Goal: Information Seeking & Learning: Learn about a topic

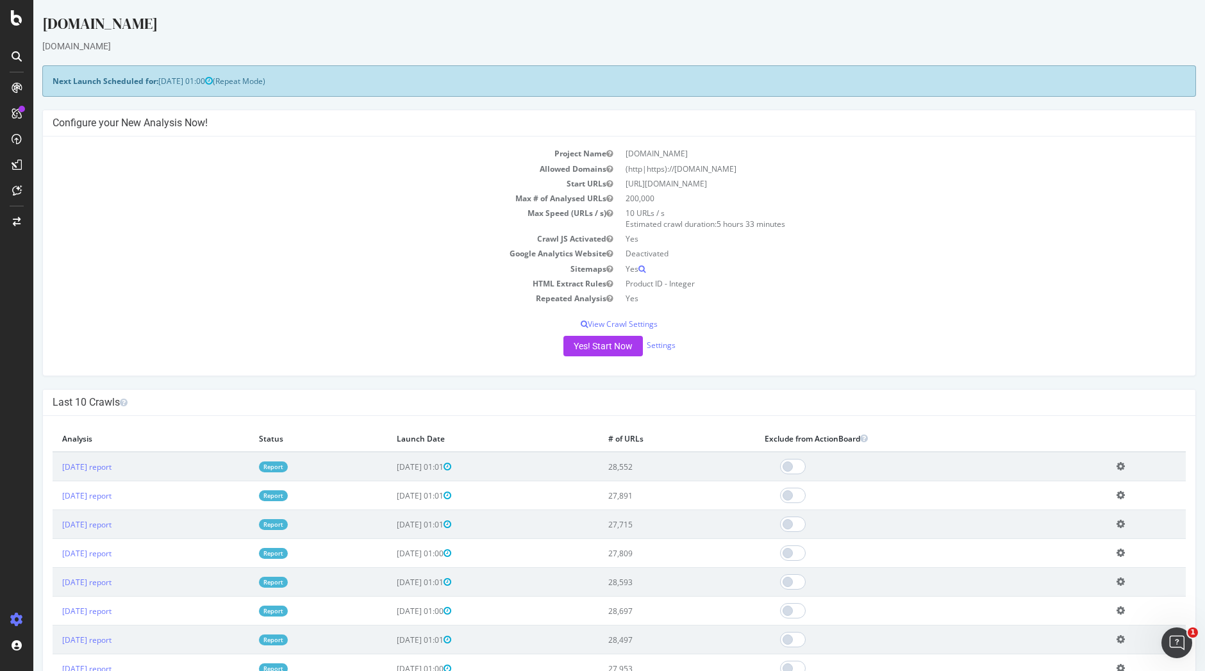
click at [288, 469] on link "Report" at bounding box center [273, 467] width 29 height 11
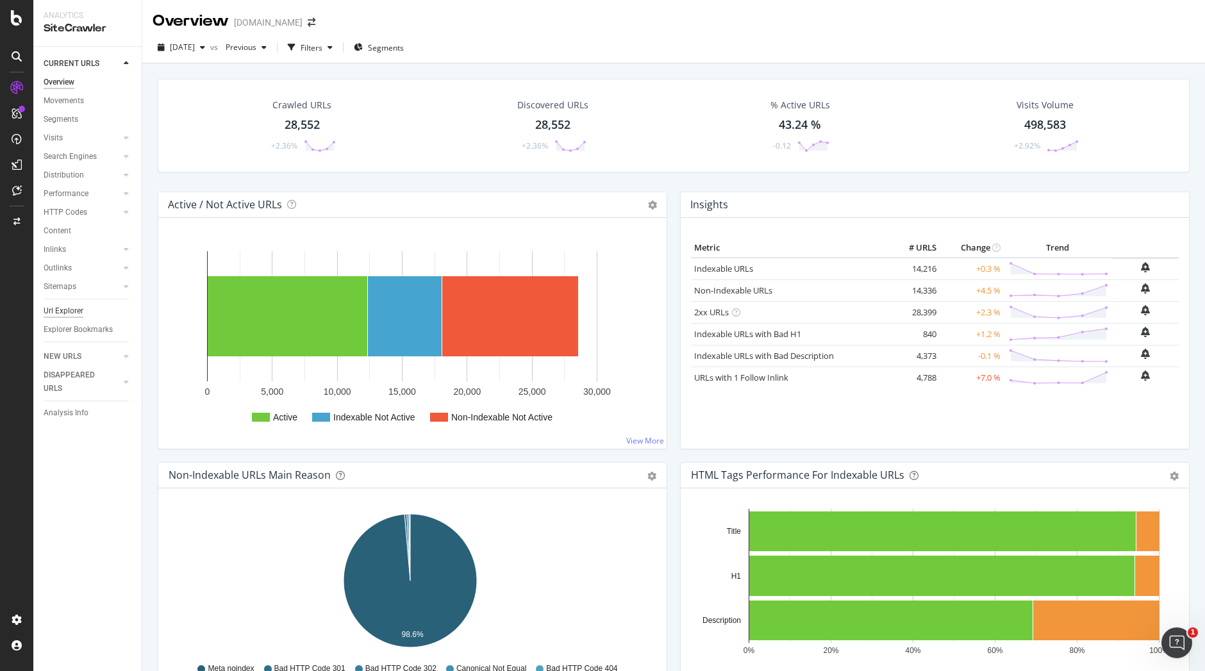
click at [61, 310] on div "Url Explorer" at bounding box center [64, 310] width 40 height 13
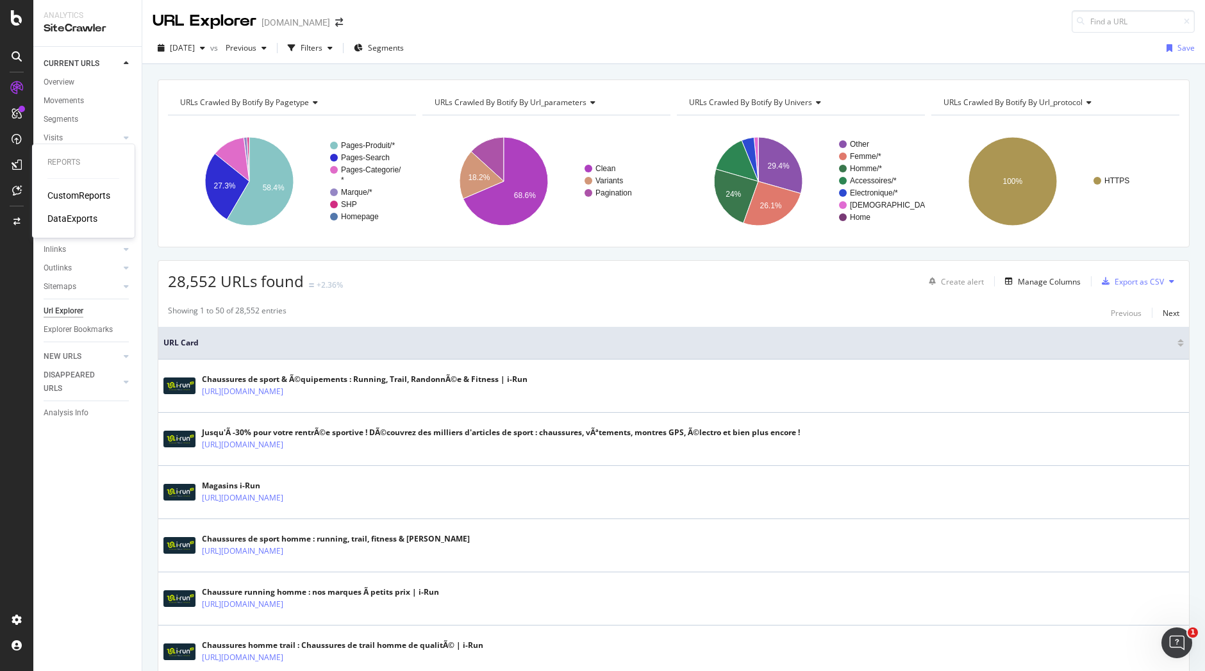
click at [74, 193] on div "CustomReports" at bounding box center [78, 195] width 63 height 13
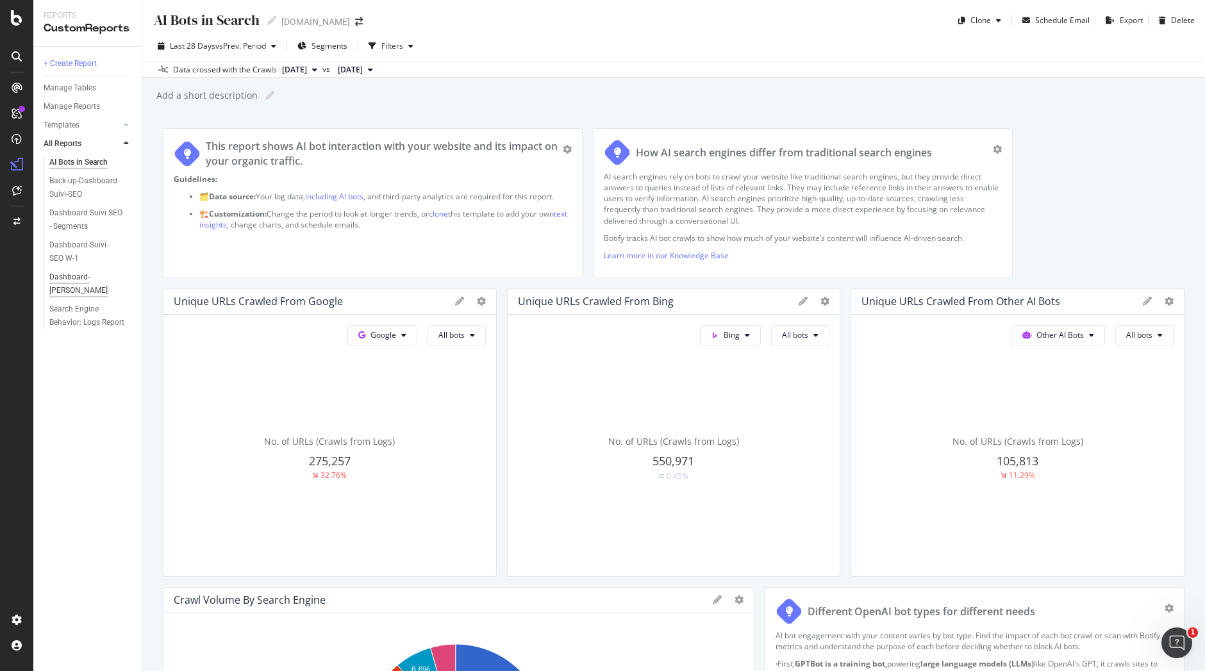
click at [73, 280] on div "Dashboard-[PERSON_NAME]" at bounding box center [86, 284] width 74 height 27
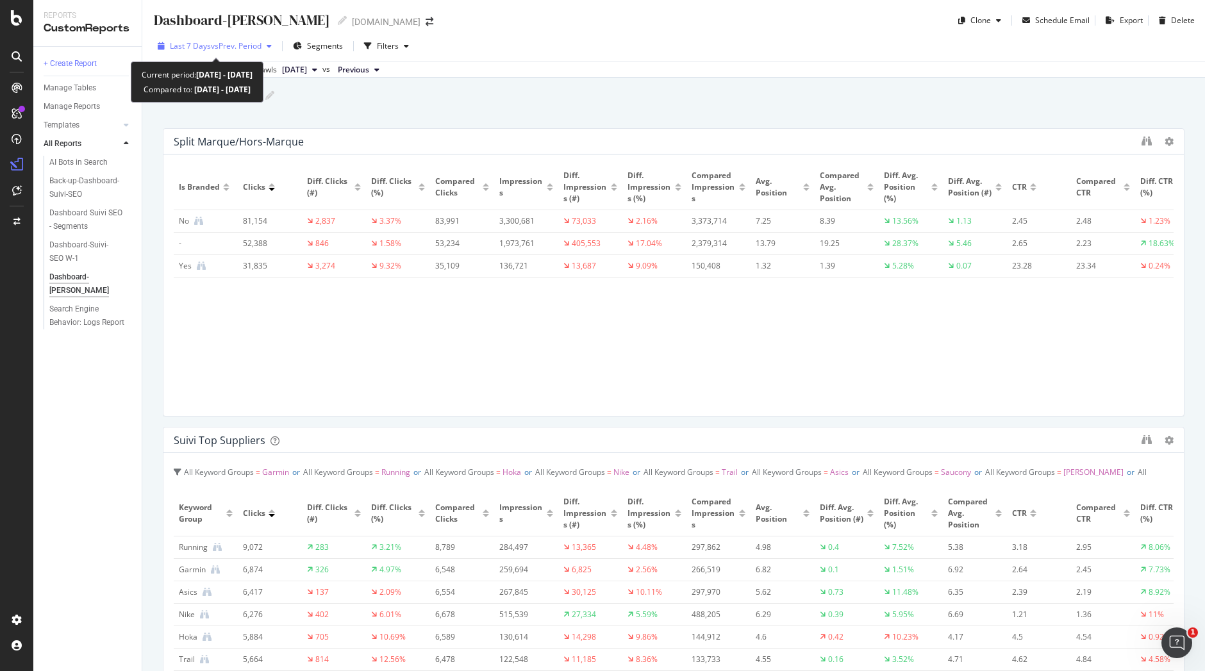
click at [252, 51] on span "vs Prev. Period" at bounding box center [236, 45] width 51 height 11
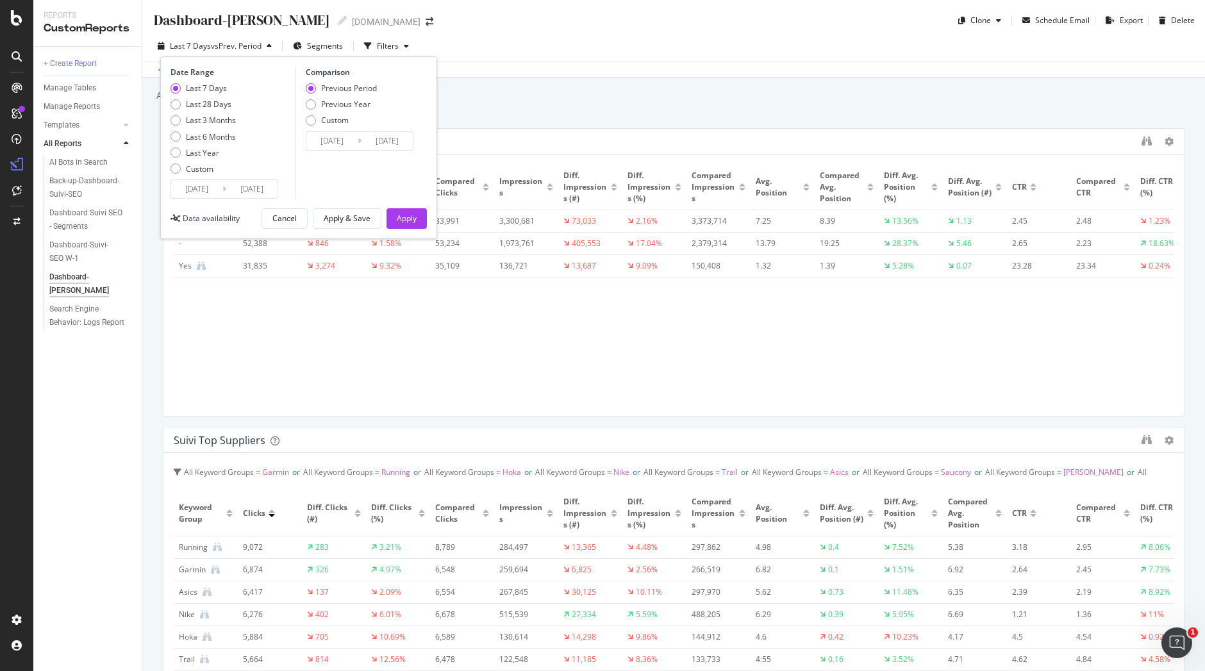
click at [212, 190] on input "[DATE]" at bounding box center [196, 189] width 51 height 18
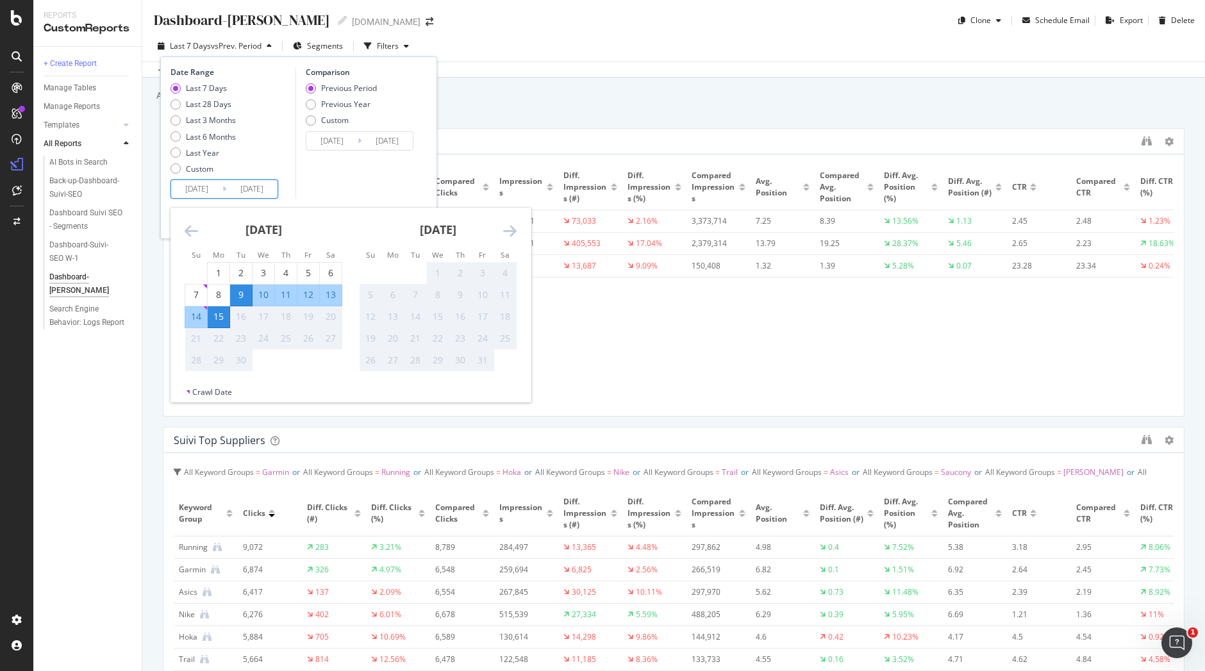
click at [195, 237] on icon "Move backward to switch to the previous month." at bounding box center [191, 230] width 13 height 15
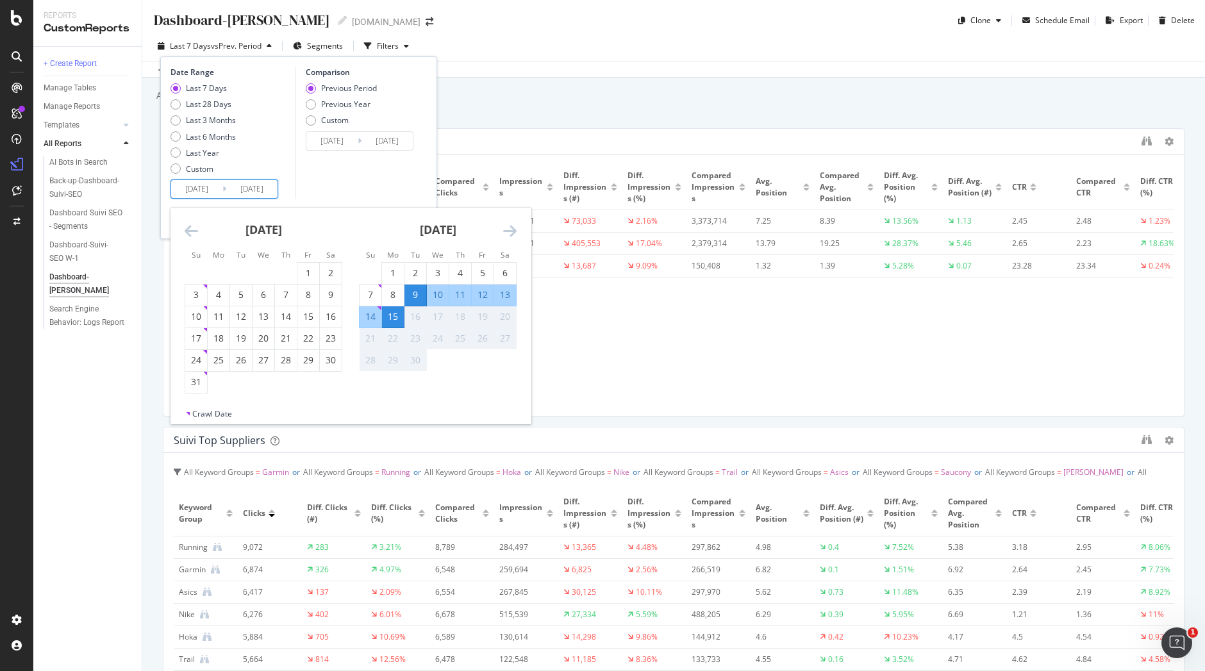
click at [195, 237] on icon "Move backward to switch to the previous month." at bounding box center [191, 230] width 13 height 15
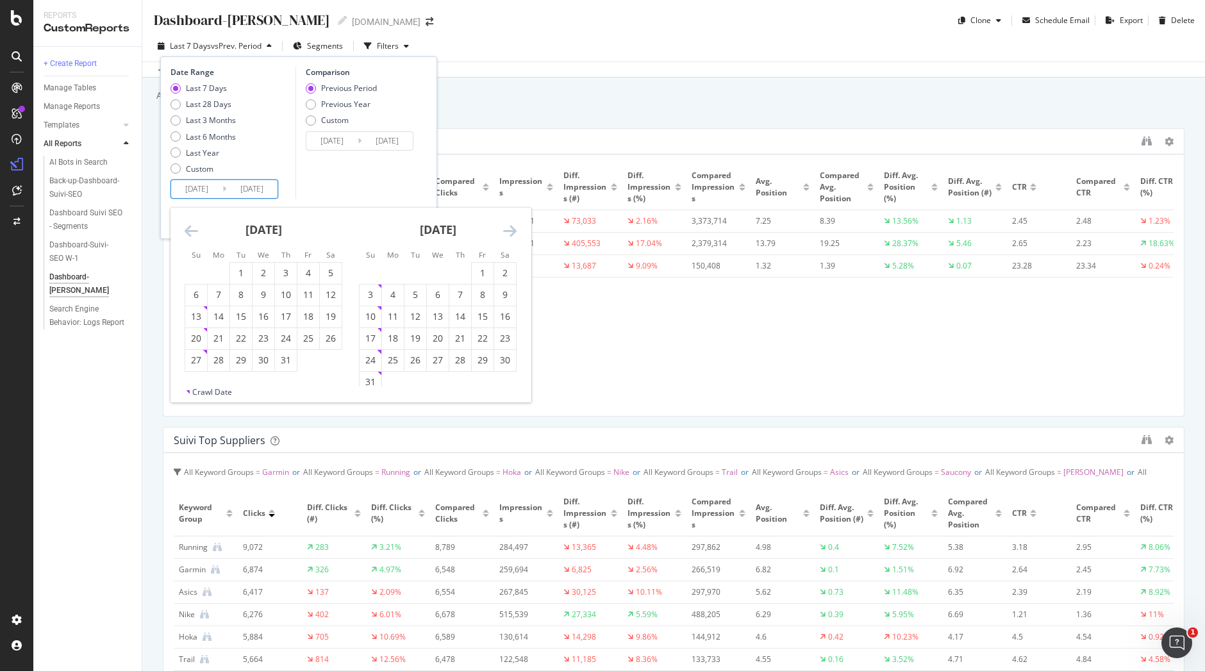
click at [192, 235] on icon "Move backward to switch to the previous month." at bounding box center [191, 230] width 13 height 15
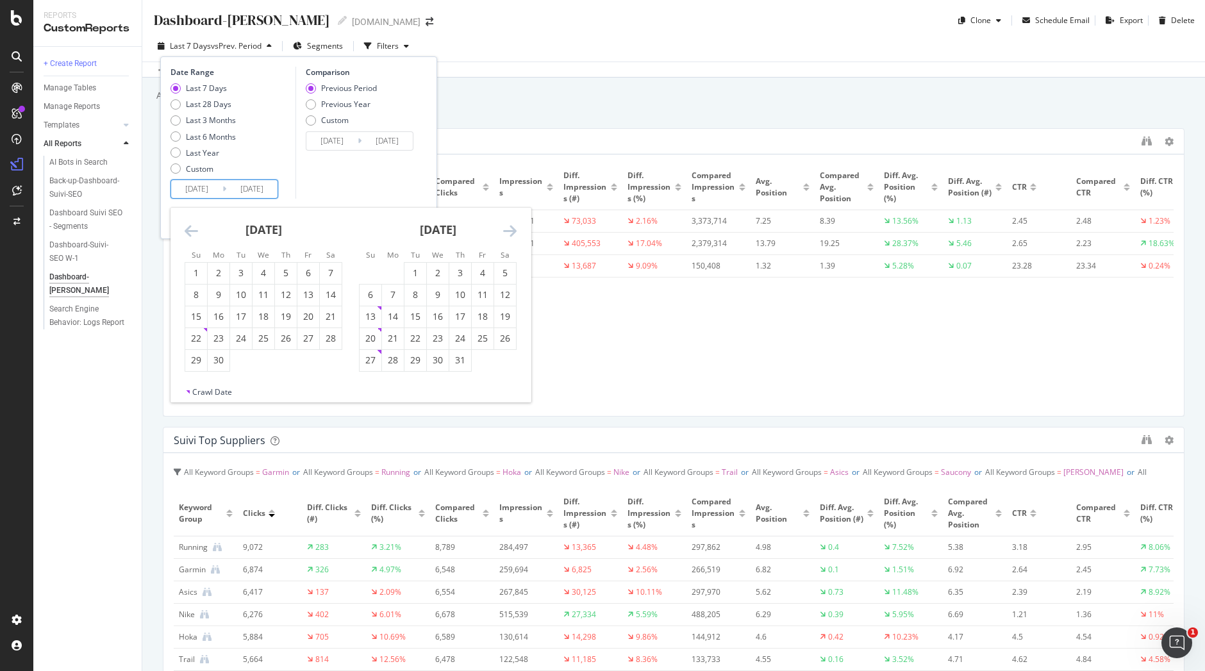
click at [192, 235] on icon "Move backward to switch to the previous month." at bounding box center [191, 230] width 13 height 15
click at [194, 232] on icon "Move backward to switch to the previous month." at bounding box center [191, 230] width 13 height 15
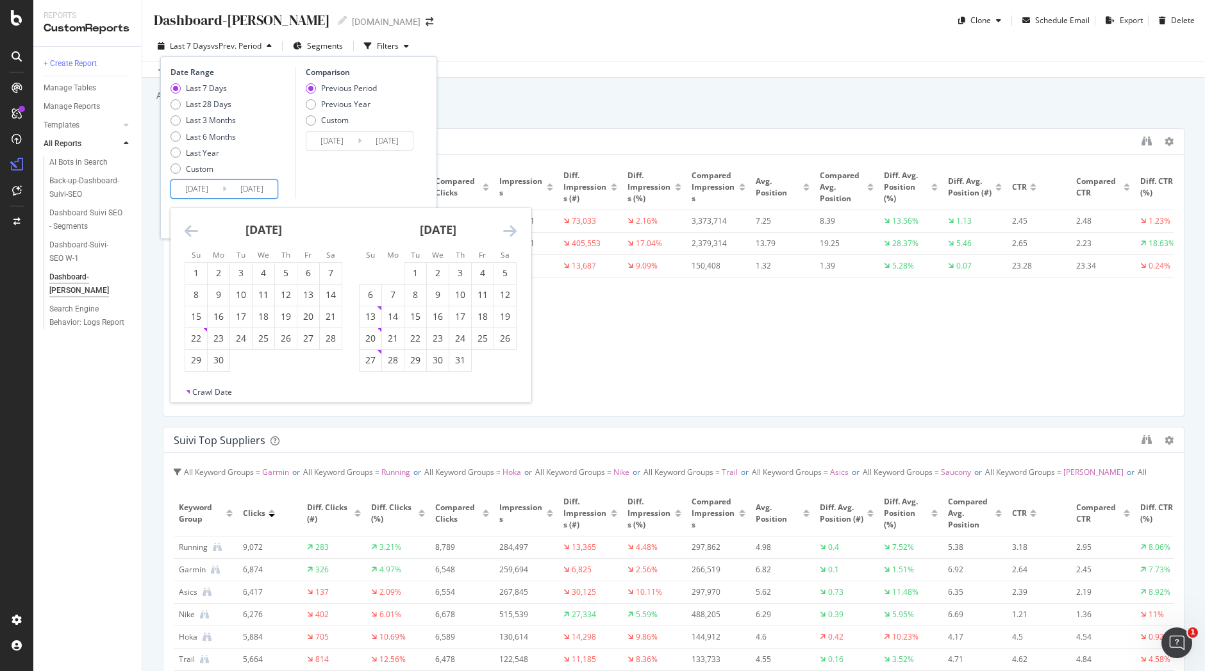
click at [194, 232] on icon "Move backward to switch to the previous month." at bounding box center [191, 230] width 13 height 15
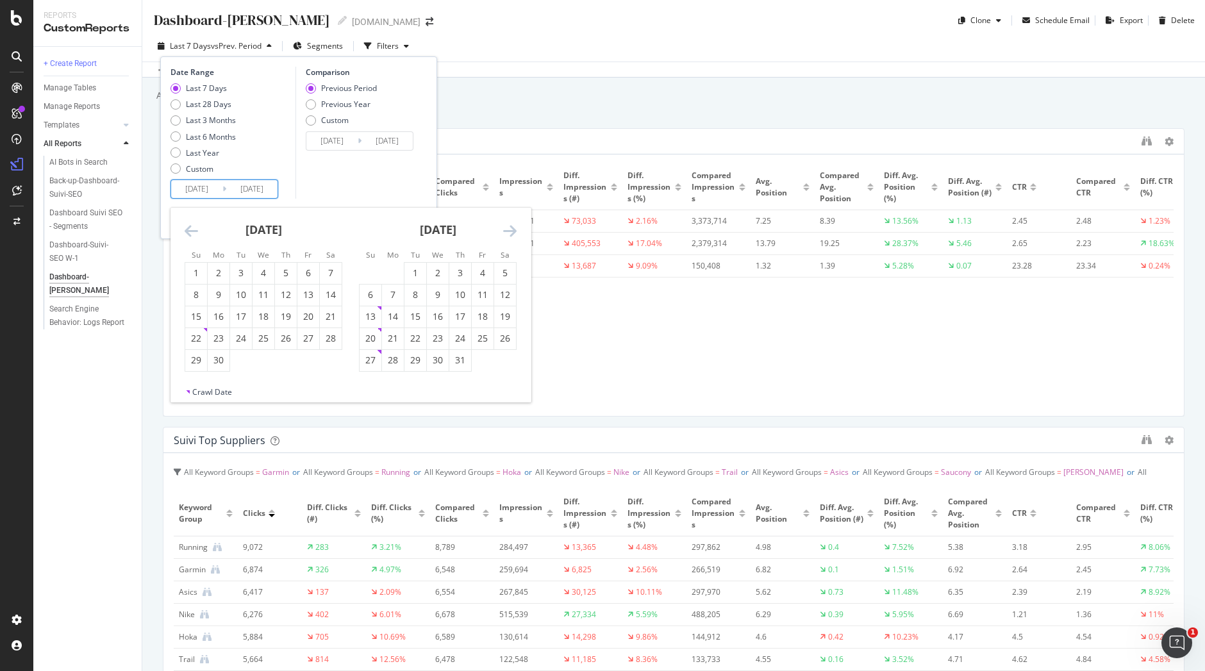
click at [194, 232] on icon "Move backward to switch to the previous month." at bounding box center [191, 230] width 13 height 15
click at [194, 228] on icon "Move backward to switch to the previous month." at bounding box center [191, 230] width 13 height 15
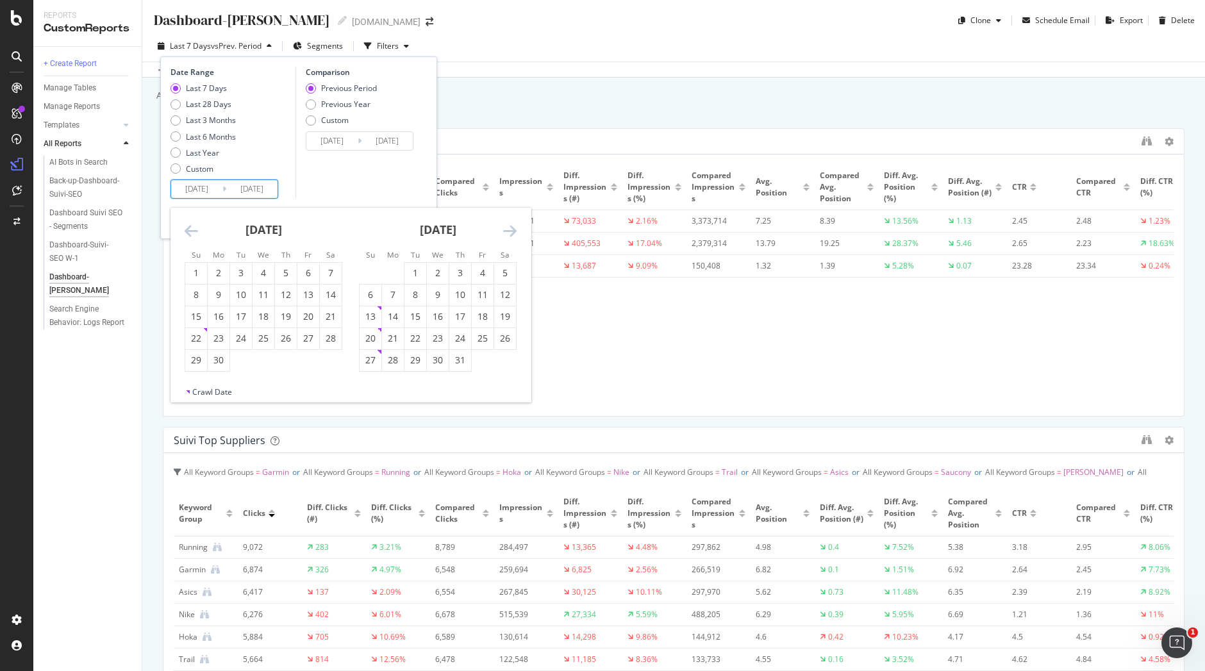
click at [191, 228] on icon "Move backward to switch to the previous month." at bounding box center [191, 230] width 13 height 15
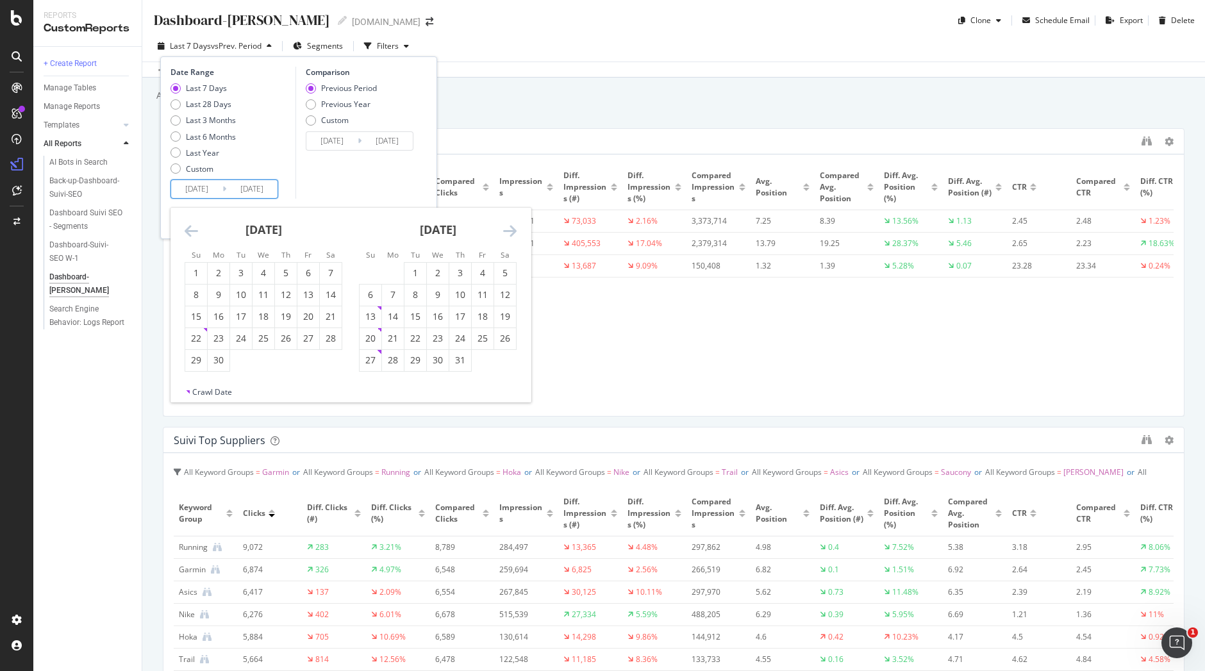
click at [191, 228] on icon "Move backward to switch to the previous month." at bounding box center [191, 230] width 13 height 15
click at [216, 178] on div "Last 7 Days Last 28 Days Last 3 Months Last 6 Months Last Year Custom" at bounding box center [203, 131] width 65 height 97
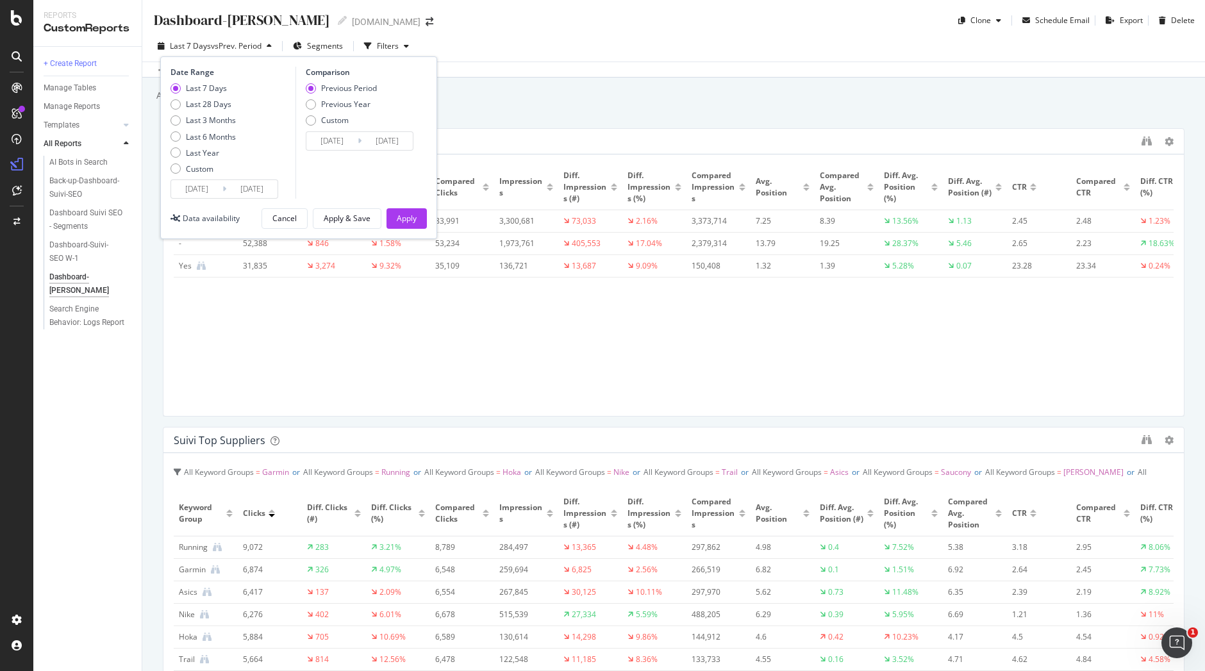
click at [226, 190] on icon at bounding box center [224, 189] width 4 height 12
click at [212, 192] on input "[DATE]" at bounding box center [196, 189] width 51 height 18
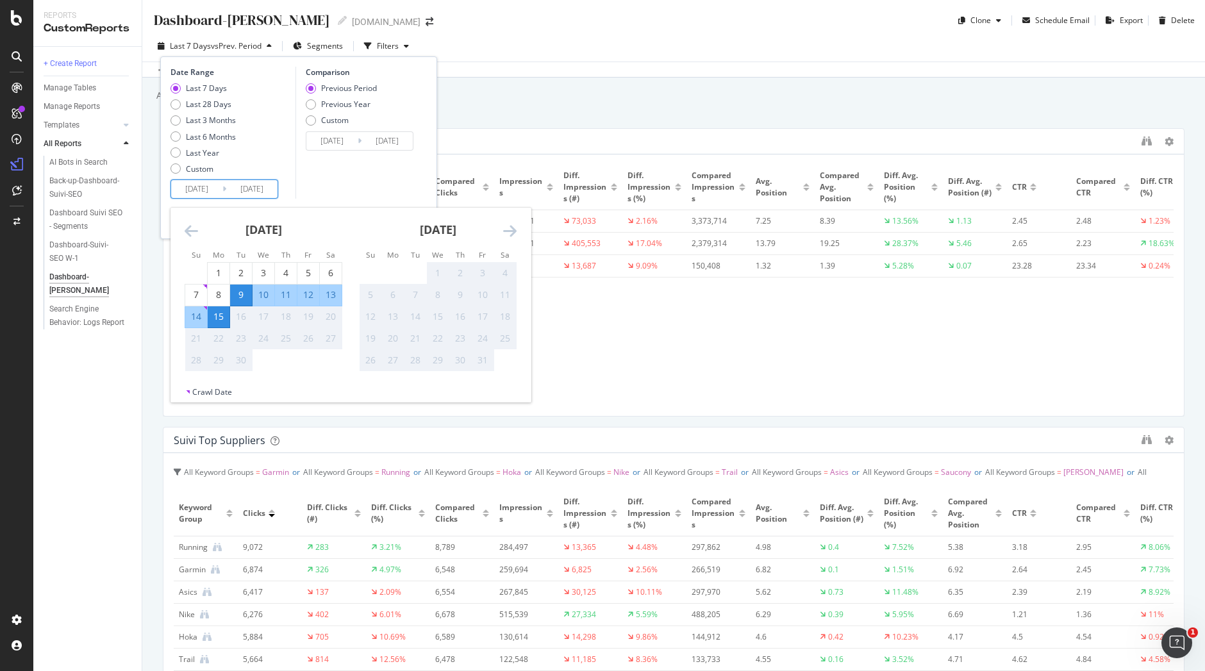
click at [212, 192] on input "[DATE]" at bounding box center [196, 189] width 51 height 18
click at [213, 151] on div "Last Year" at bounding box center [202, 152] width 33 height 11
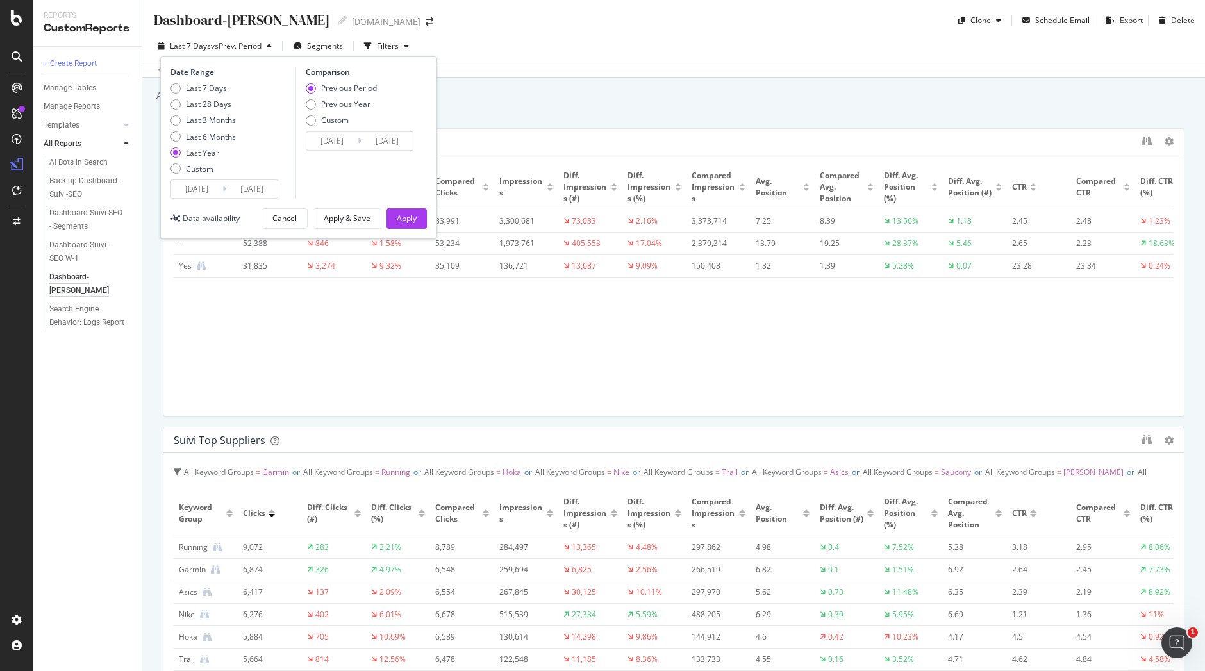
type input "[DATE]"
click at [343, 99] on div "Previous Year" at bounding box center [345, 104] width 49 height 11
type input "[DATE]"
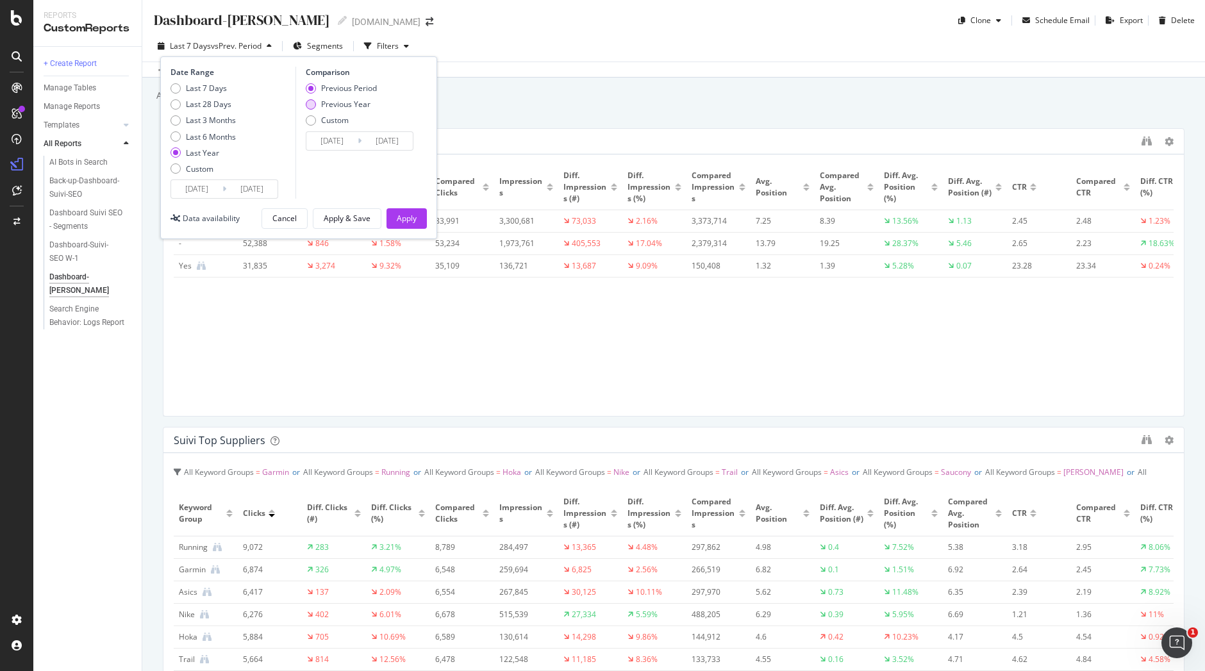
type input "[DATE]"
click at [408, 221] on div "Apply" at bounding box center [407, 218] width 20 height 11
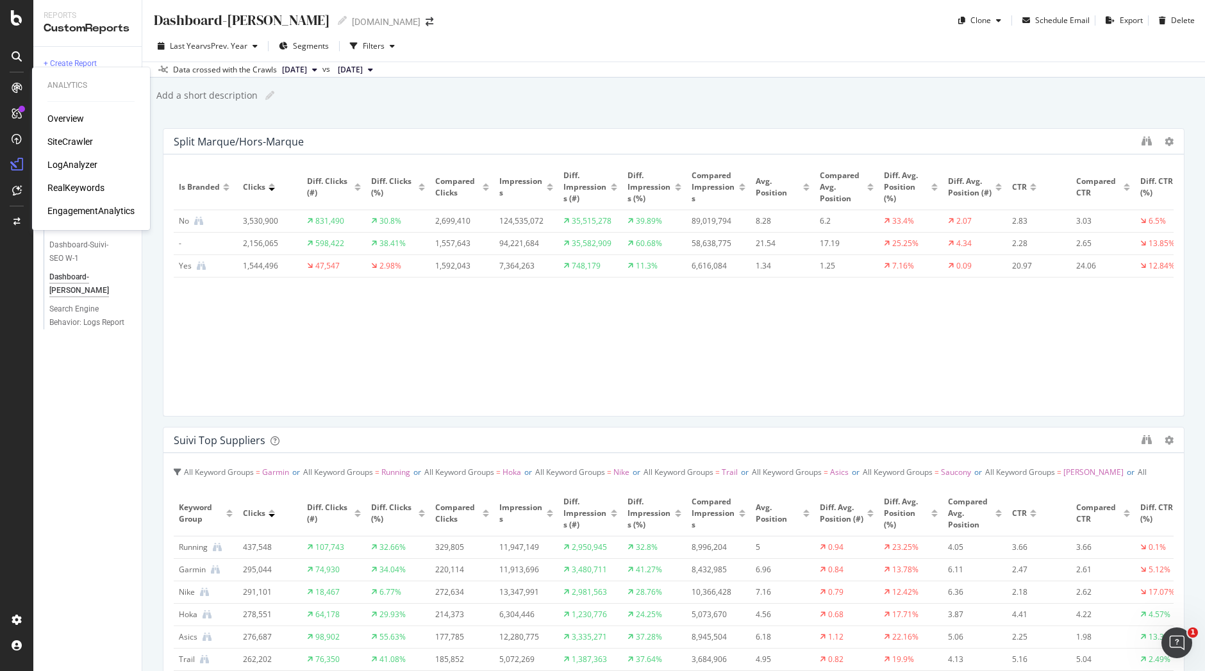
click at [85, 185] on div "RealKeywords" at bounding box center [75, 187] width 57 height 13
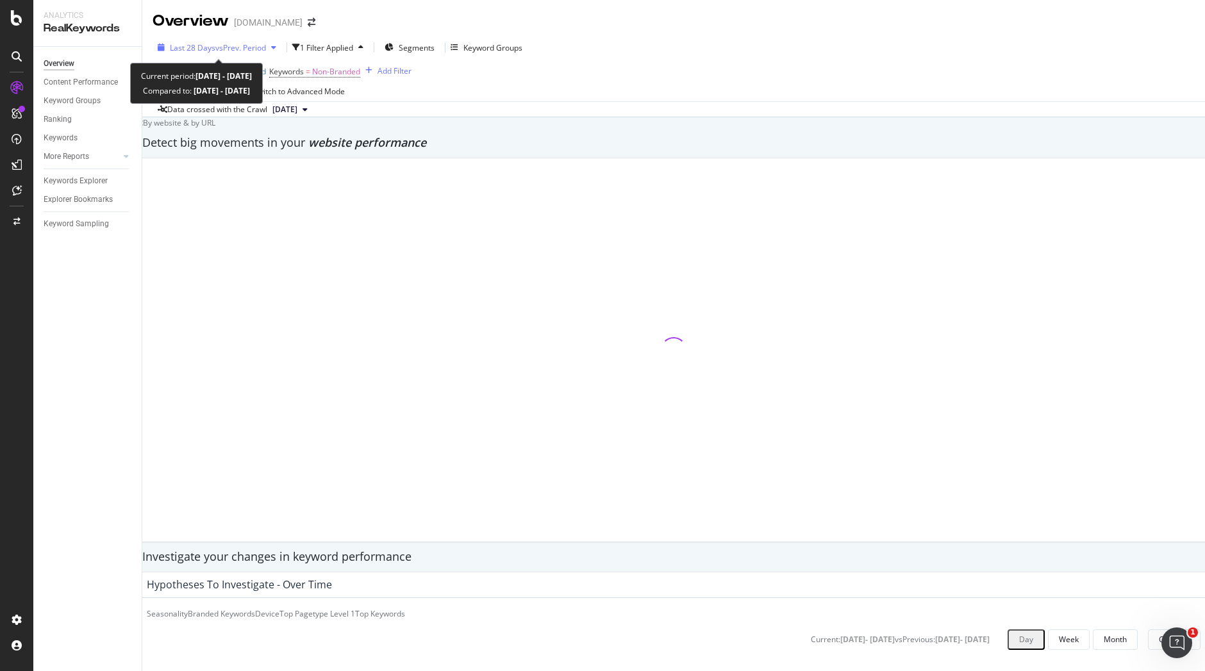
click at [266, 43] on span "vs Prev. Period" at bounding box center [240, 47] width 51 height 11
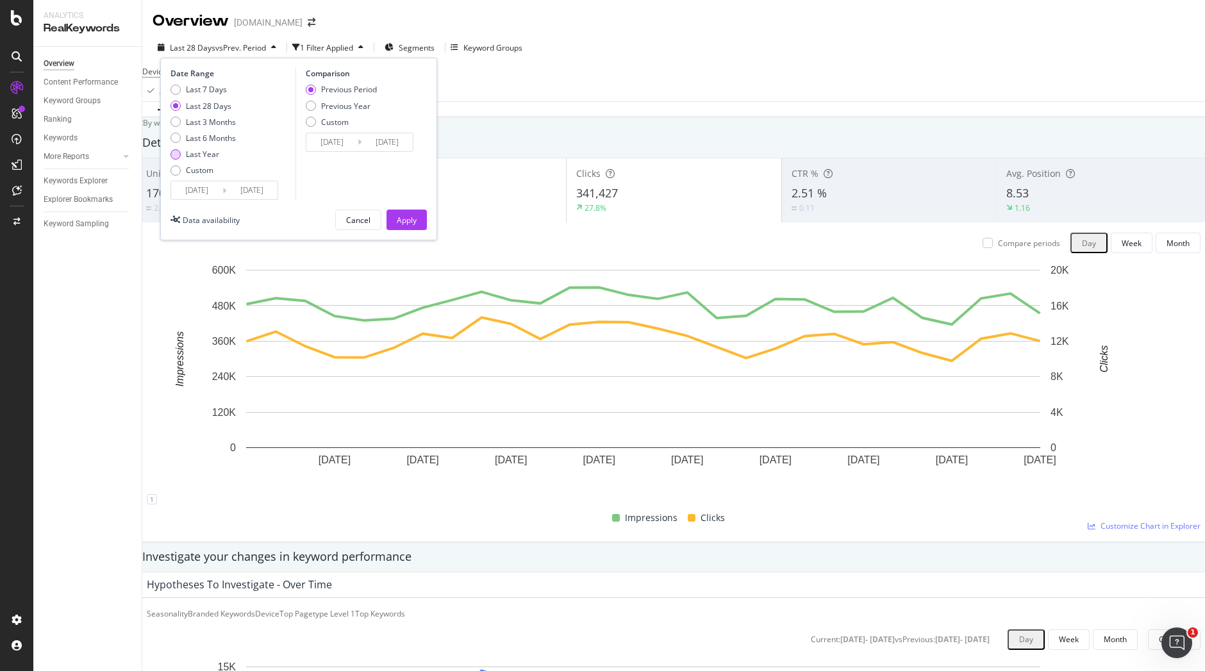
click at [208, 153] on div "Last Year" at bounding box center [202, 154] width 33 height 11
type input "[DATE]"
click at [343, 101] on div "Previous Year" at bounding box center [345, 106] width 49 height 11
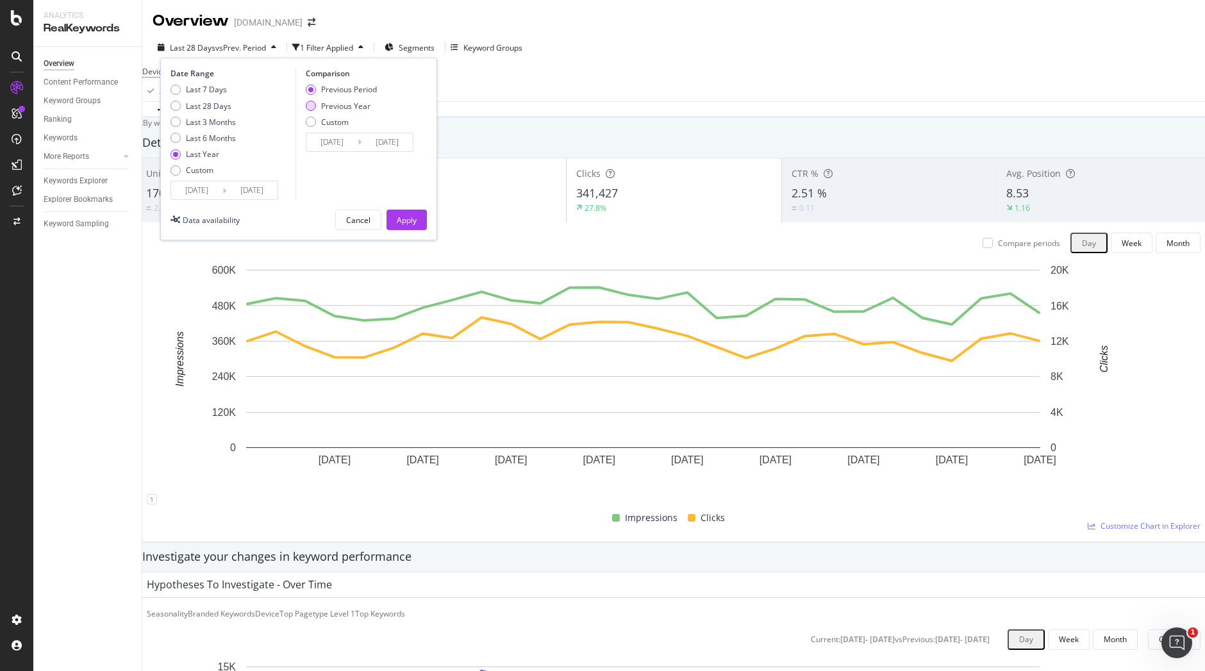
type input "[DATE]"
click at [410, 229] on div "Apply" at bounding box center [407, 219] width 20 height 19
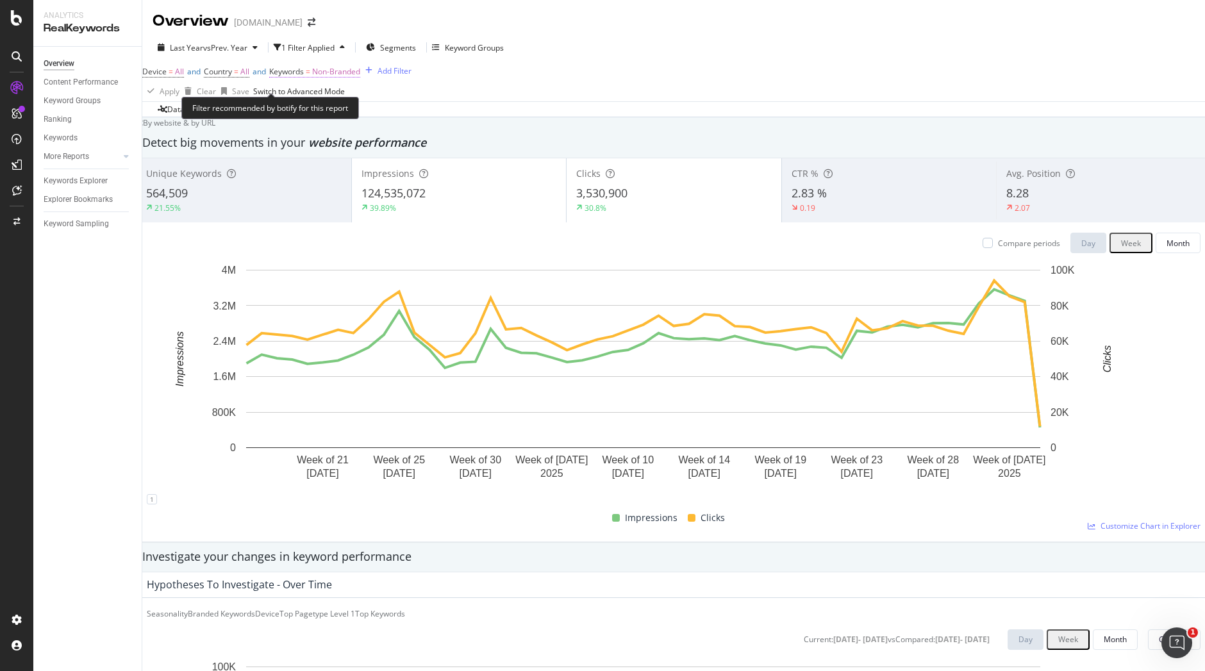
click at [359, 77] on span "Non-Branded" at bounding box center [336, 71] width 48 height 11
click at [343, 97] on span "Non-Branded" at bounding box center [320, 91] width 53 height 11
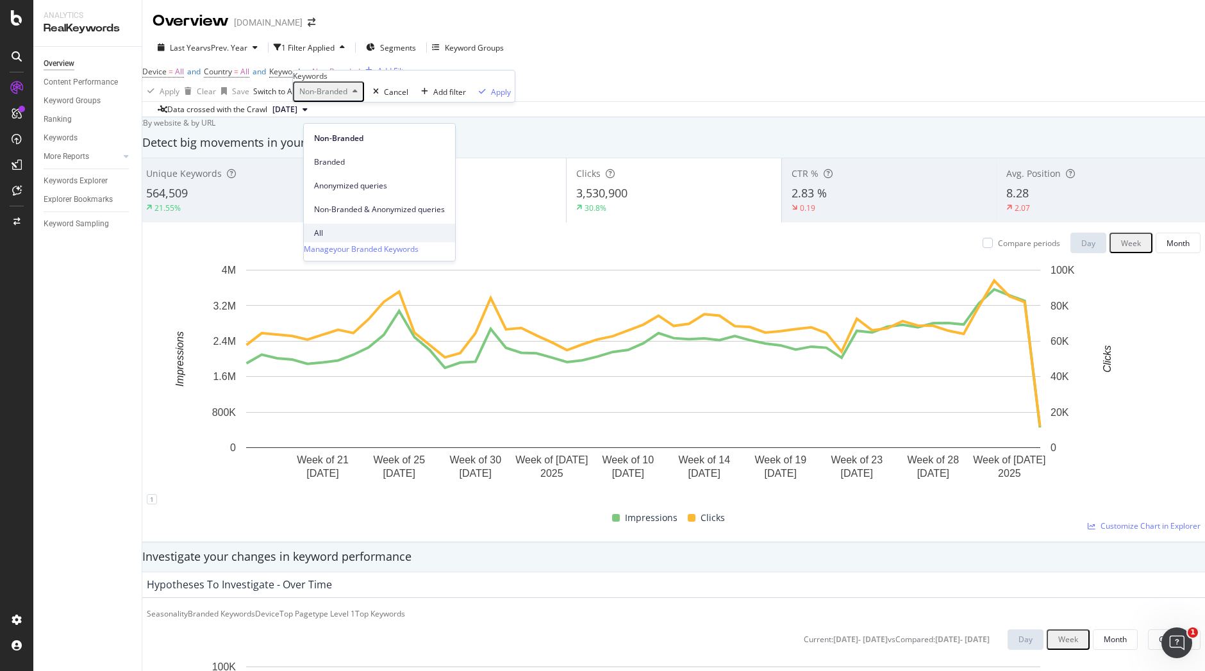
click at [333, 224] on div "All" at bounding box center [379, 233] width 151 height 19
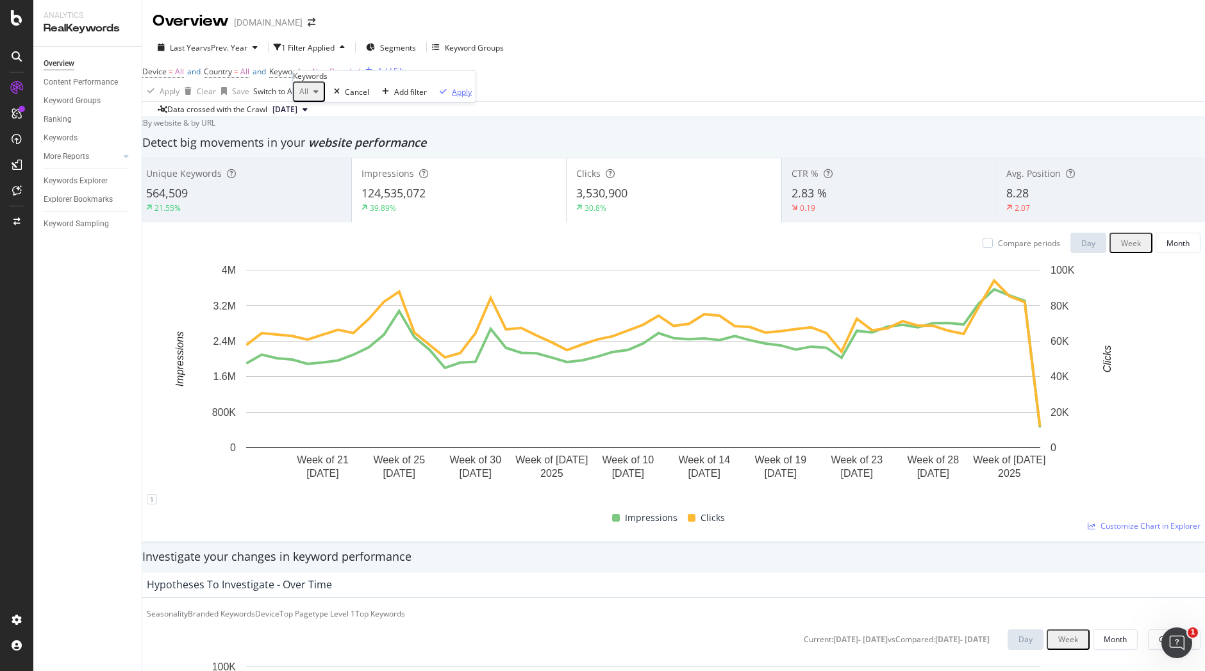
click at [452, 97] on div "Apply" at bounding box center [462, 92] width 20 height 11
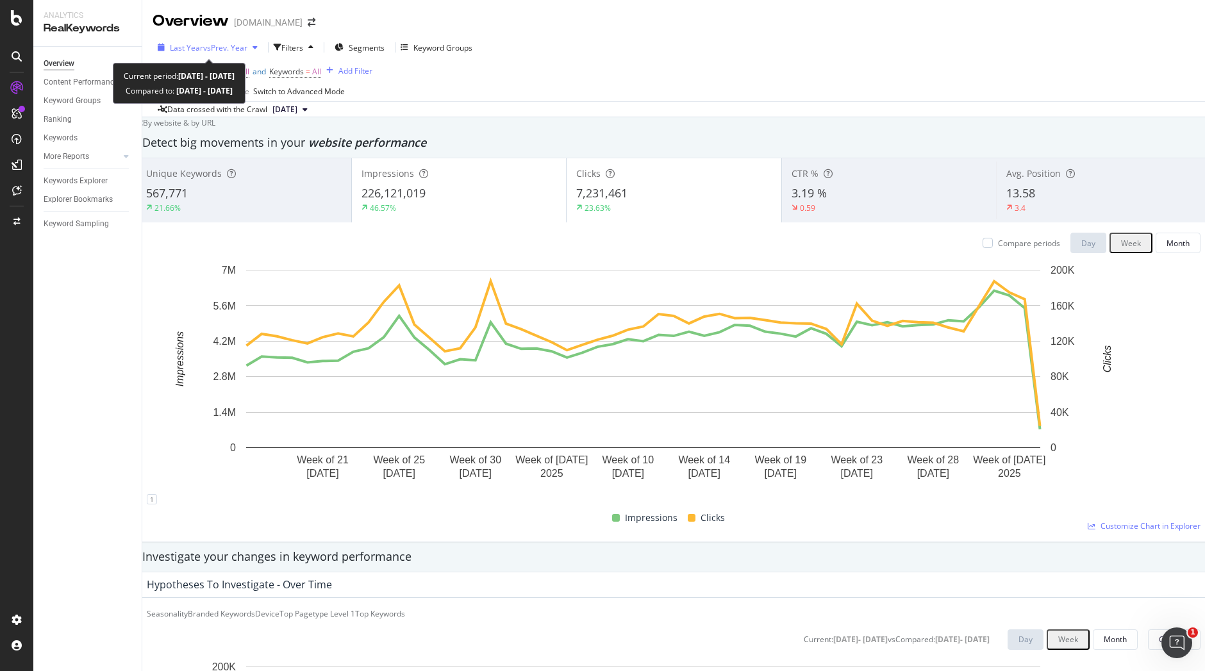
click at [242, 43] on span "vs Prev. Year" at bounding box center [225, 47] width 44 height 11
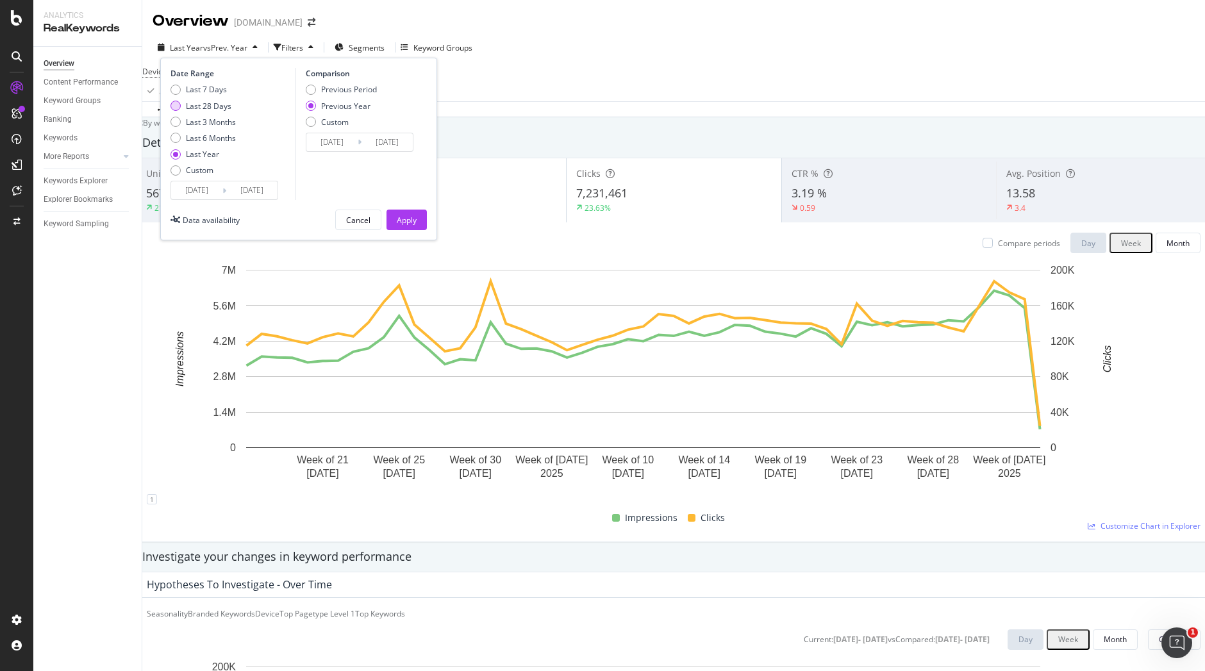
click at [226, 101] on div "Last 28 Days" at bounding box center [209, 106] width 46 height 11
type input "[DATE]"
click at [409, 221] on div "Apply" at bounding box center [407, 220] width 20 height 11
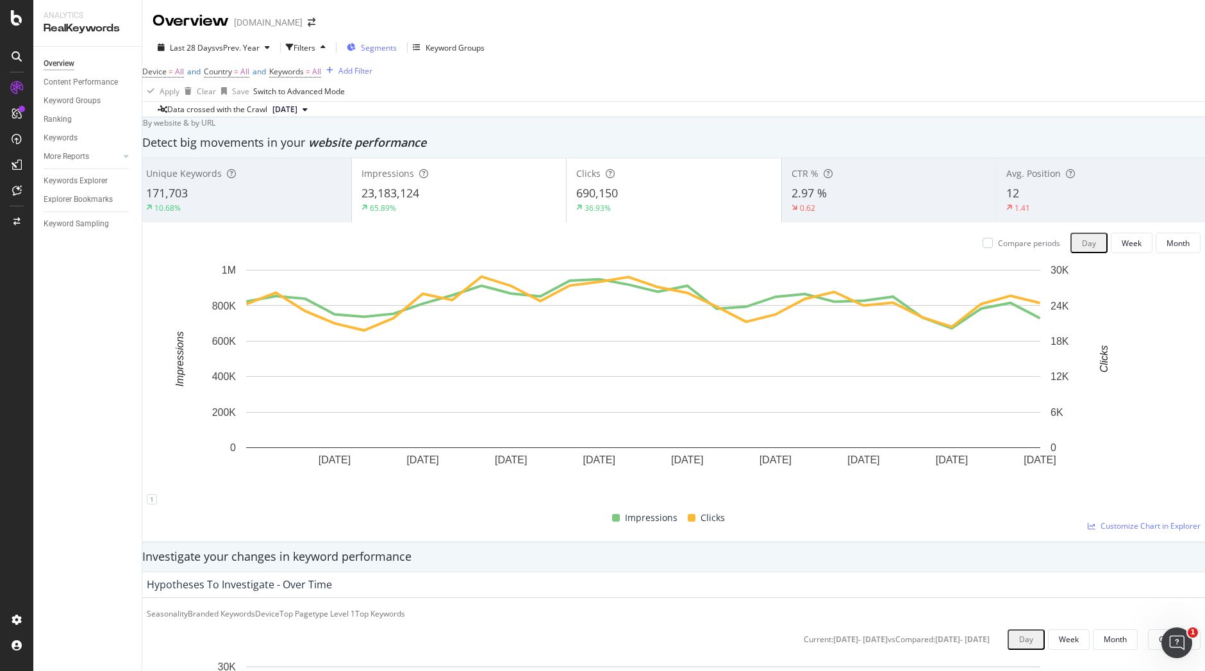
click at [375, 51] on span "Segments" at bounding box center [379, 47] width 36 height 11
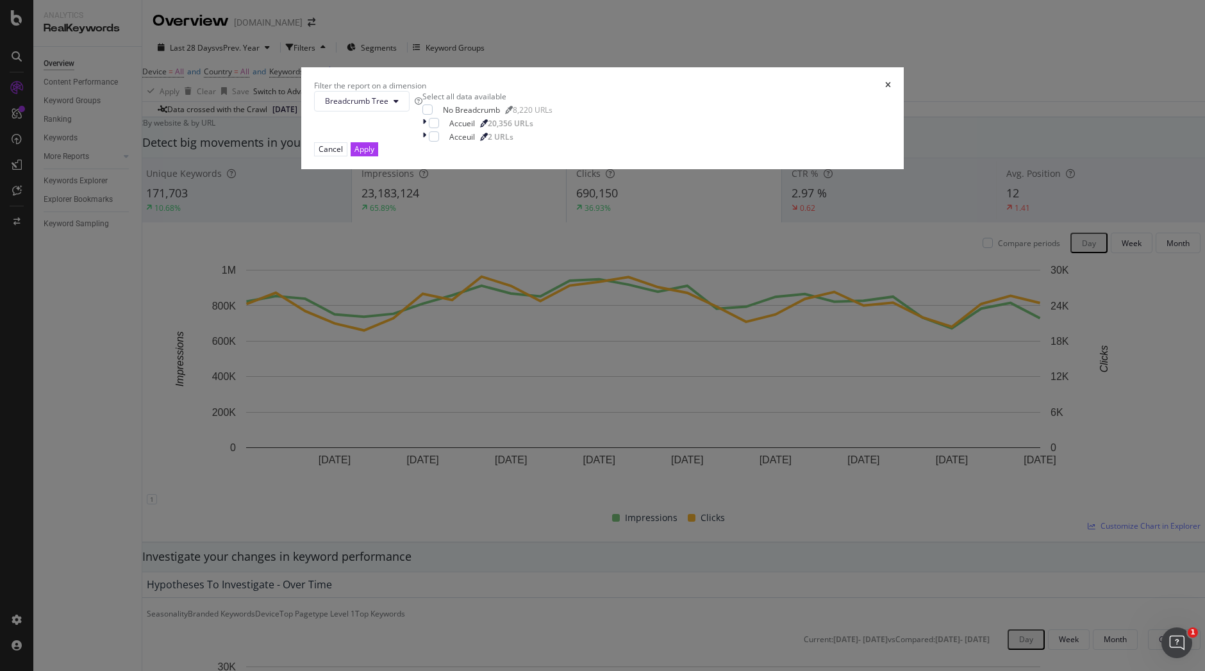
click at [113, 254] on div "Filter the report on a dimension Breadcrumb Tree Select all data available No B…" at bounding box center [602, 335] width 1205 height 671
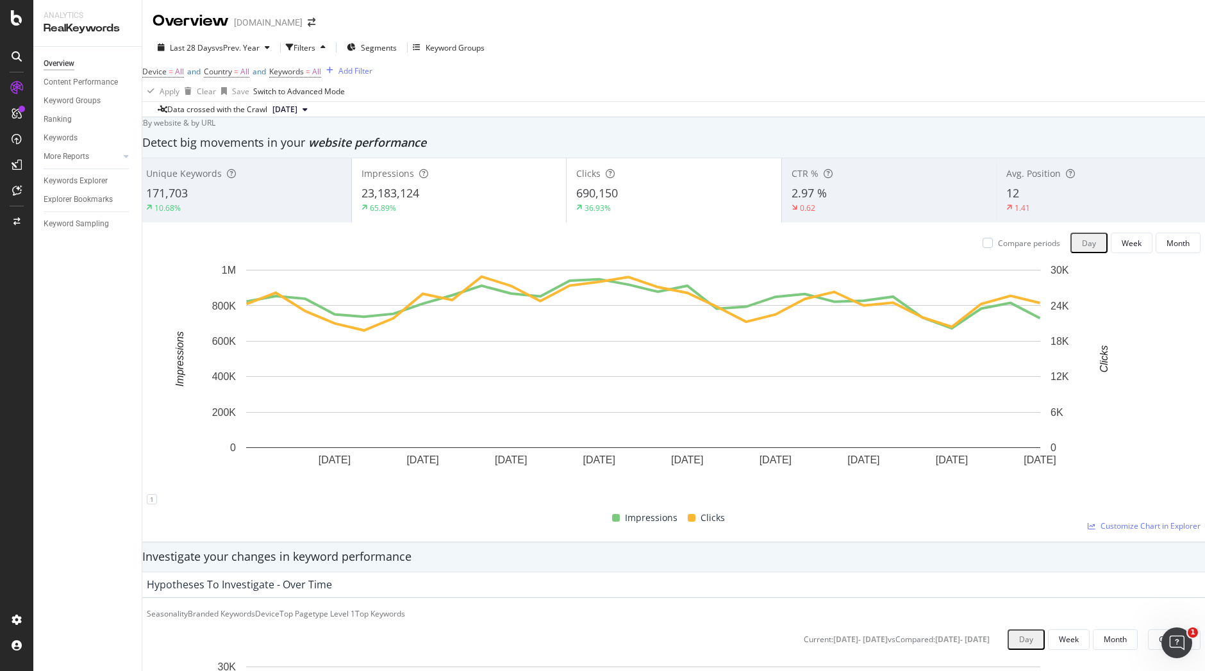
click at [14, 9] on div at bounding box center [16, 335] width 33 height 671
click at [19, 21] on icon at bounding box center [17, 17] width 12 height 15
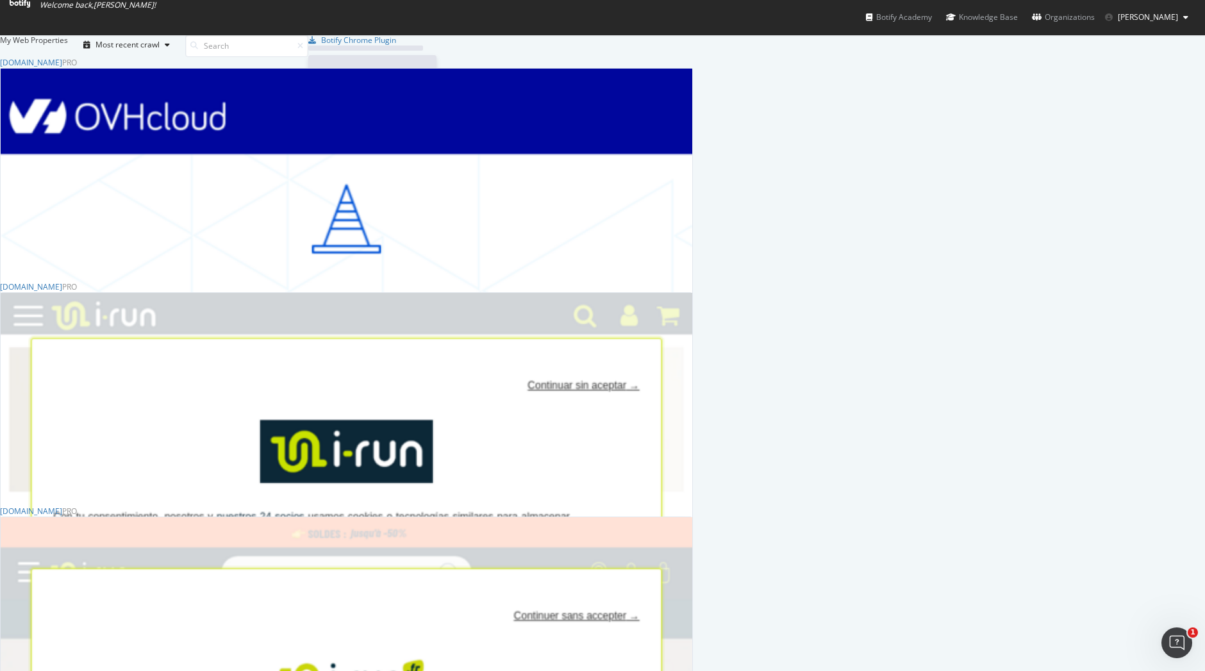
scroll to position [662, 1186]
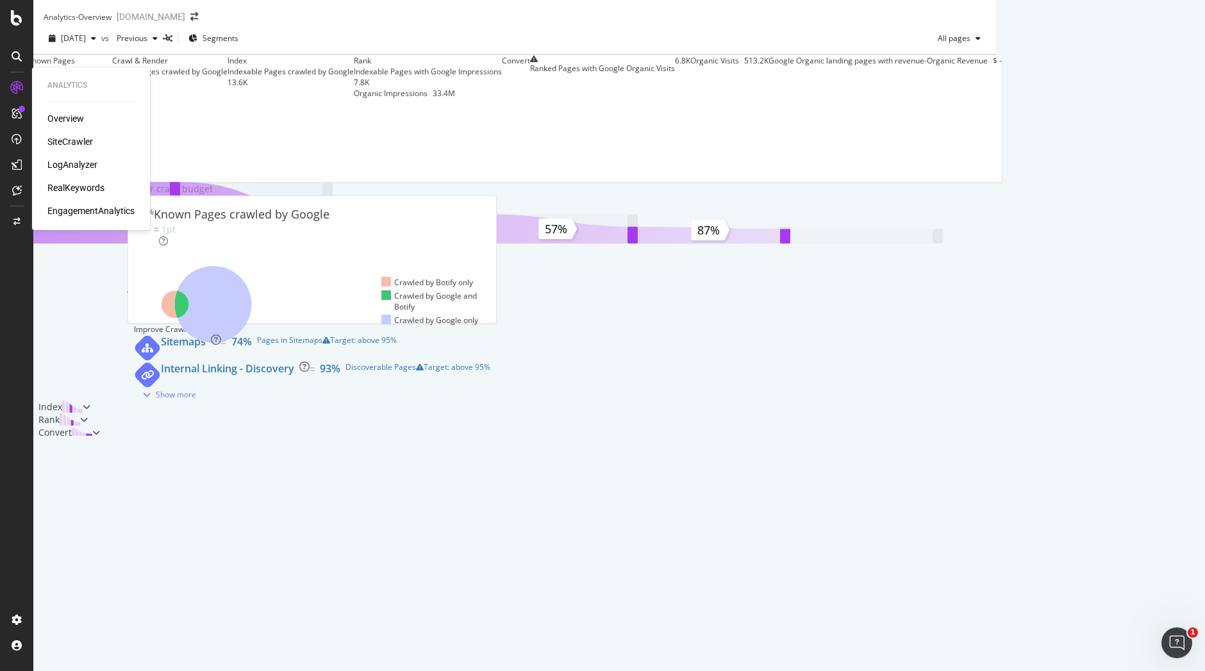
click at [75, 144] on div "SiteCrawler" at bounding box center [70, 141] width 46 height 13
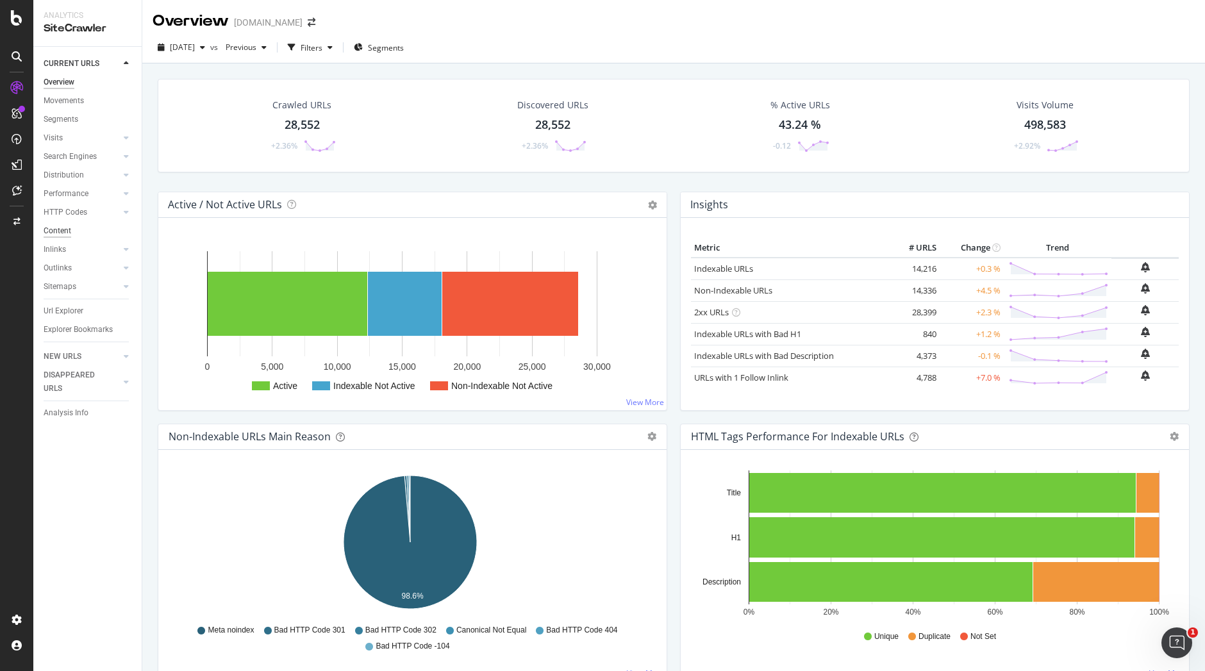
click at [68, 229] on div "Content" at bounding box center [58, 230] width 28 height 13
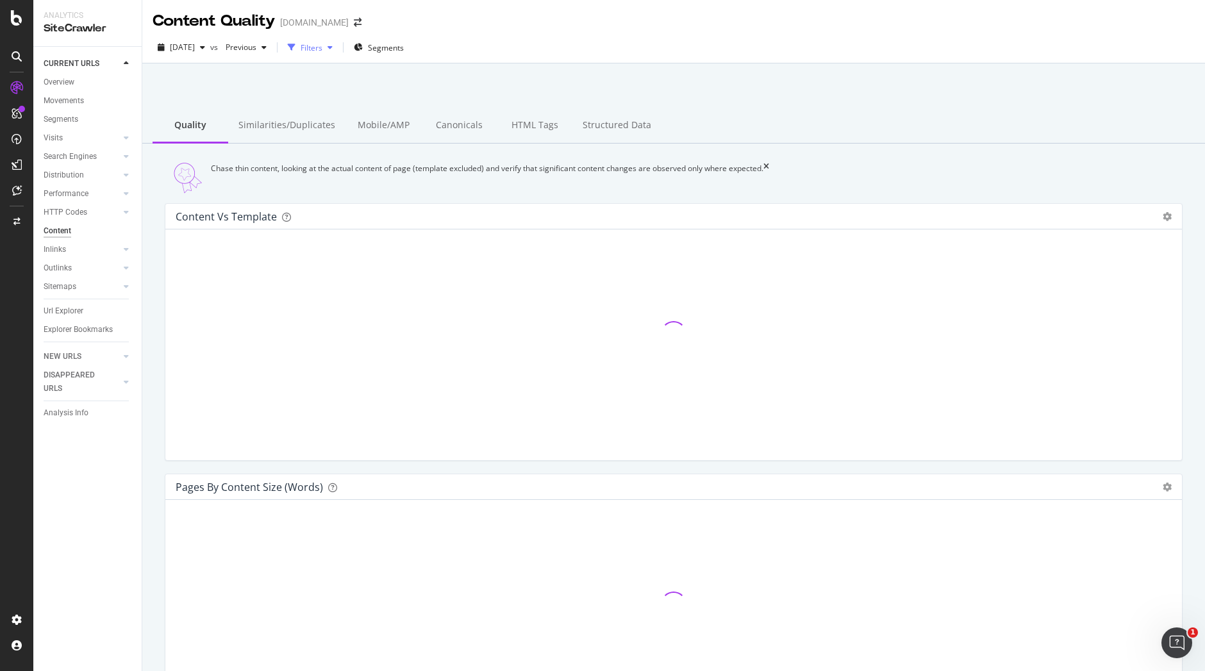
click at [338, 44] on div "button" at bounding box center [329, 48] width 15 height 8
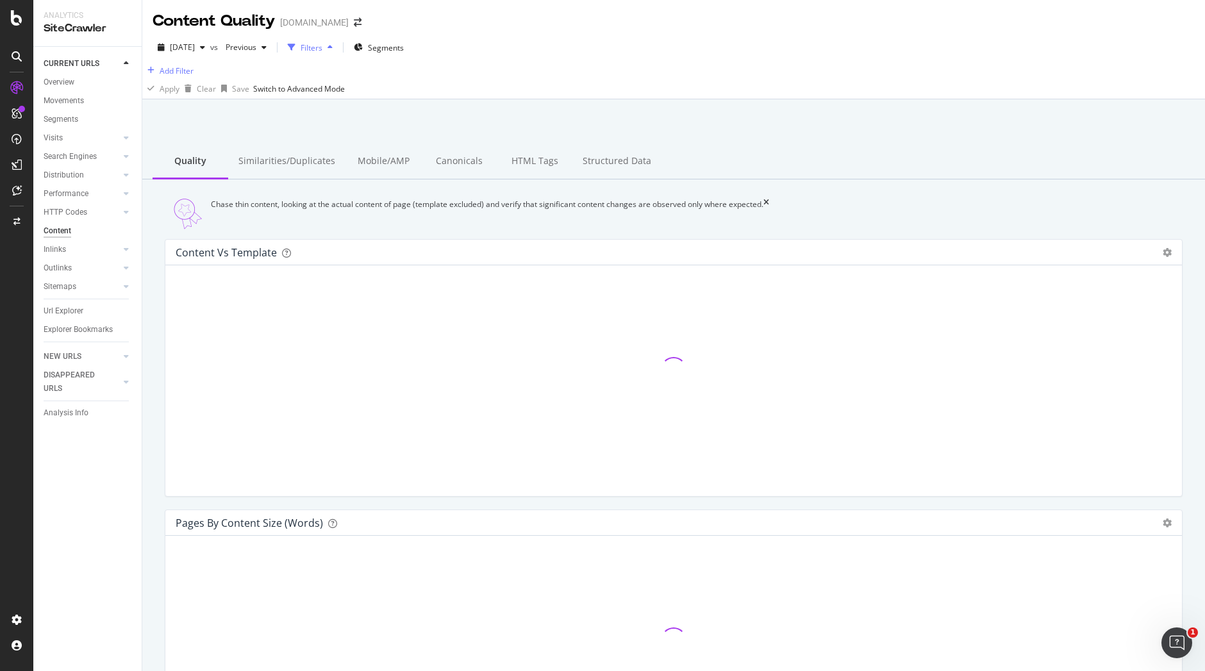
click at [338, 44] on div "button" at bounding box center [329, 48] width 15 height 8
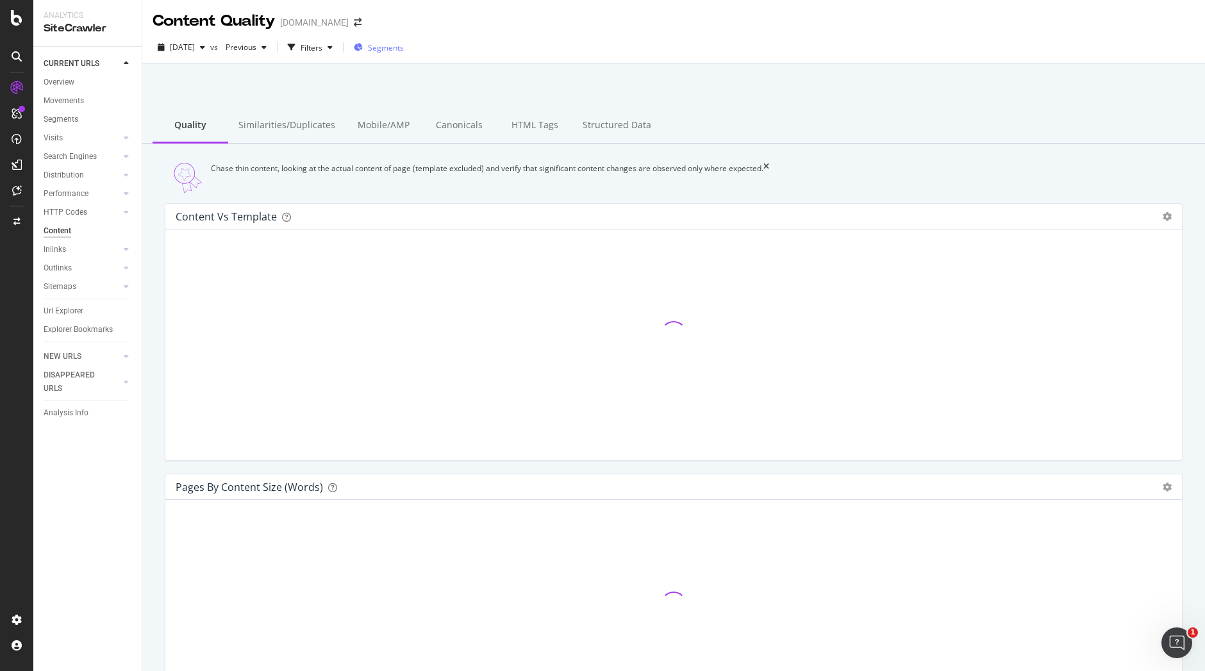
click at [404, 47] on span "Segments" at bounding box center [386, 47] width 36 height 11
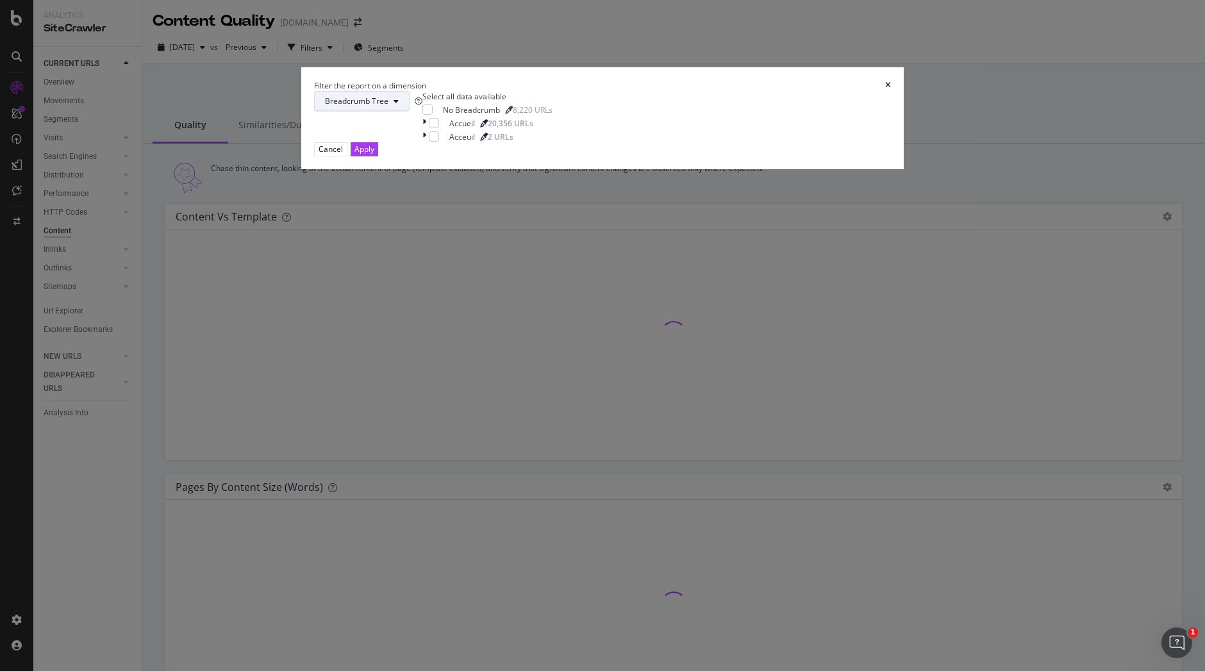
click at [399, 105] on icon "modal" at bounding box center [396, 101] width 5 height 8
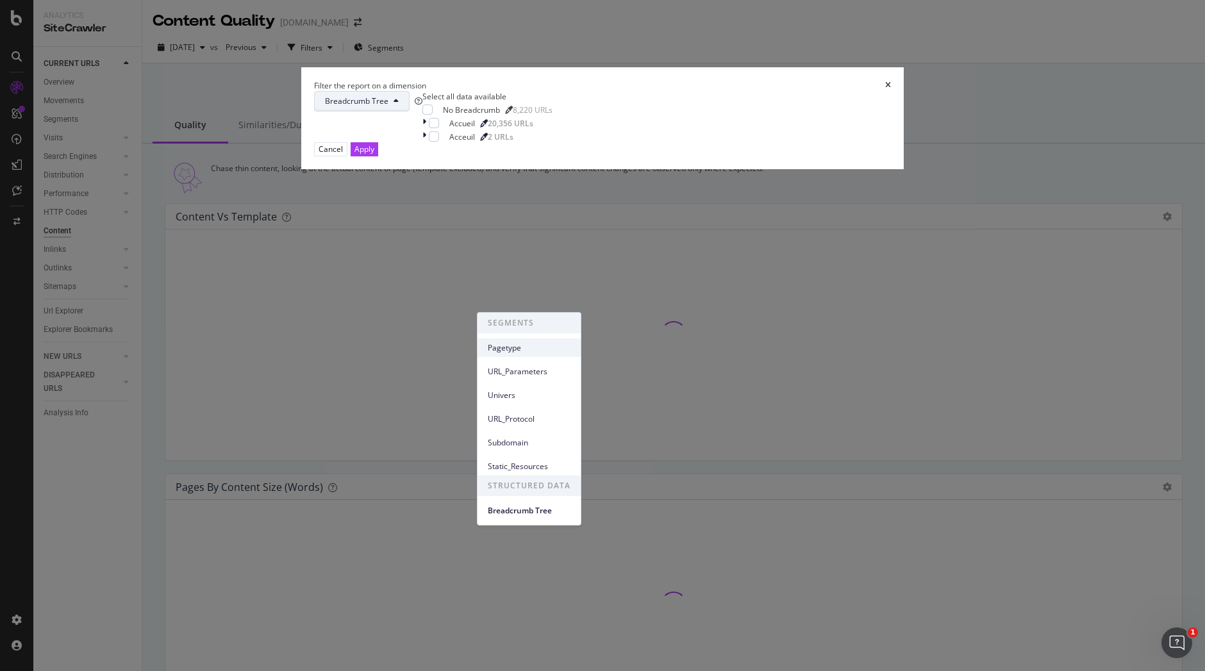
click at [522, 351] on span "Pagetype" at bounding box center [529, 348] width 83 height 12
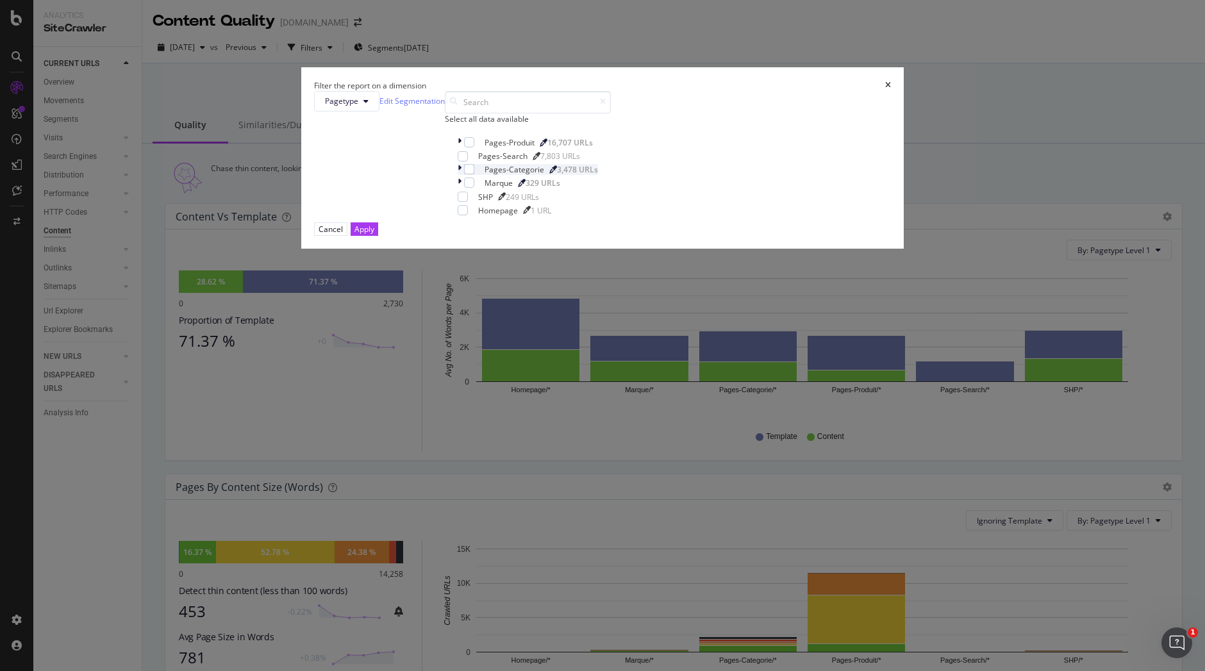
click at [462, 175] on icon "modal" at bounding box center [460, 169] width 4 height 11
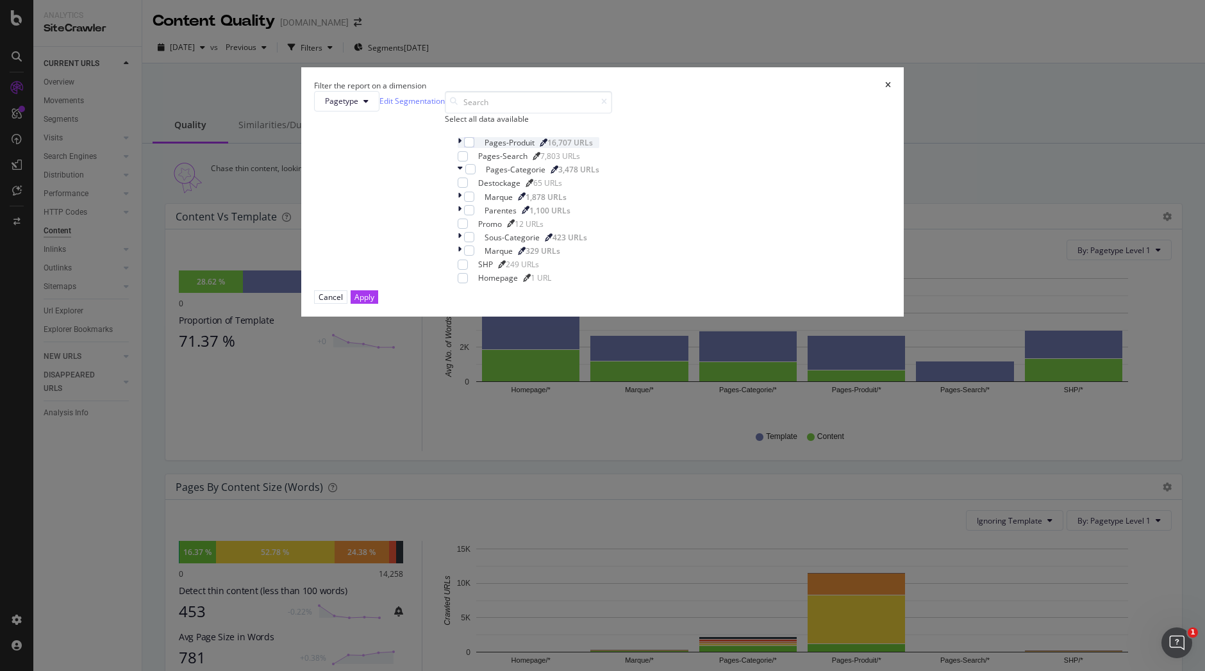
click at [464, 148] on div "modal" at bounding box center [461, 142] width 6 height 11
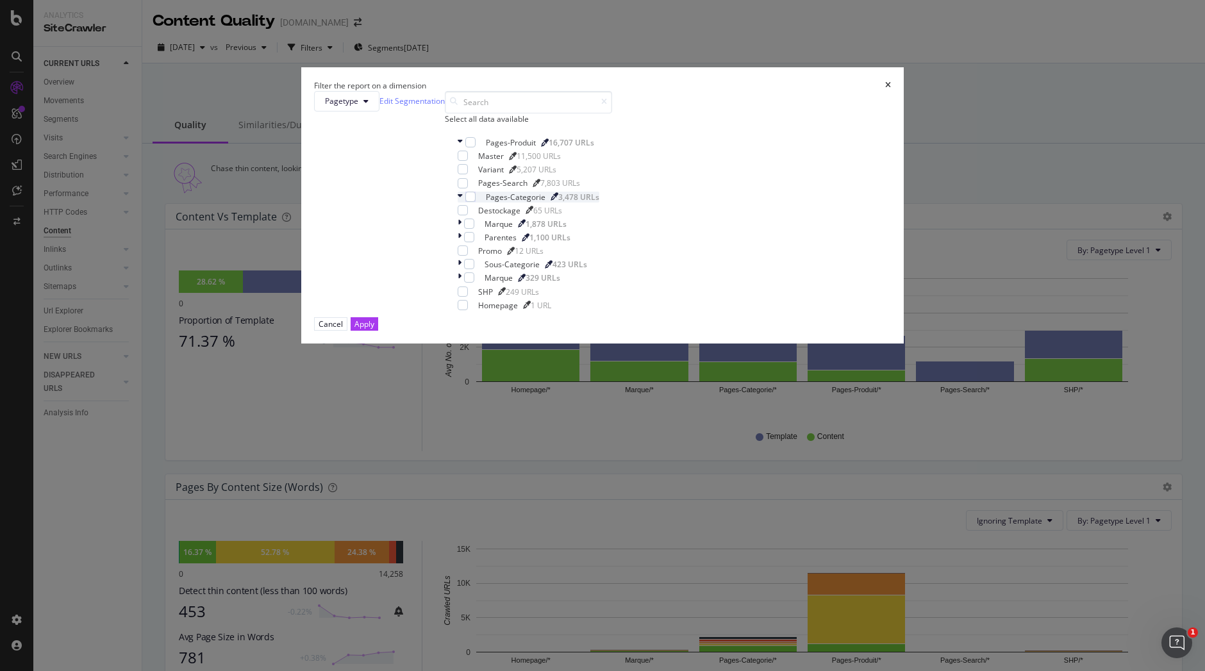
click at [465, 203] on div "modal" at bounding box center [462, 197] width 8 height 11
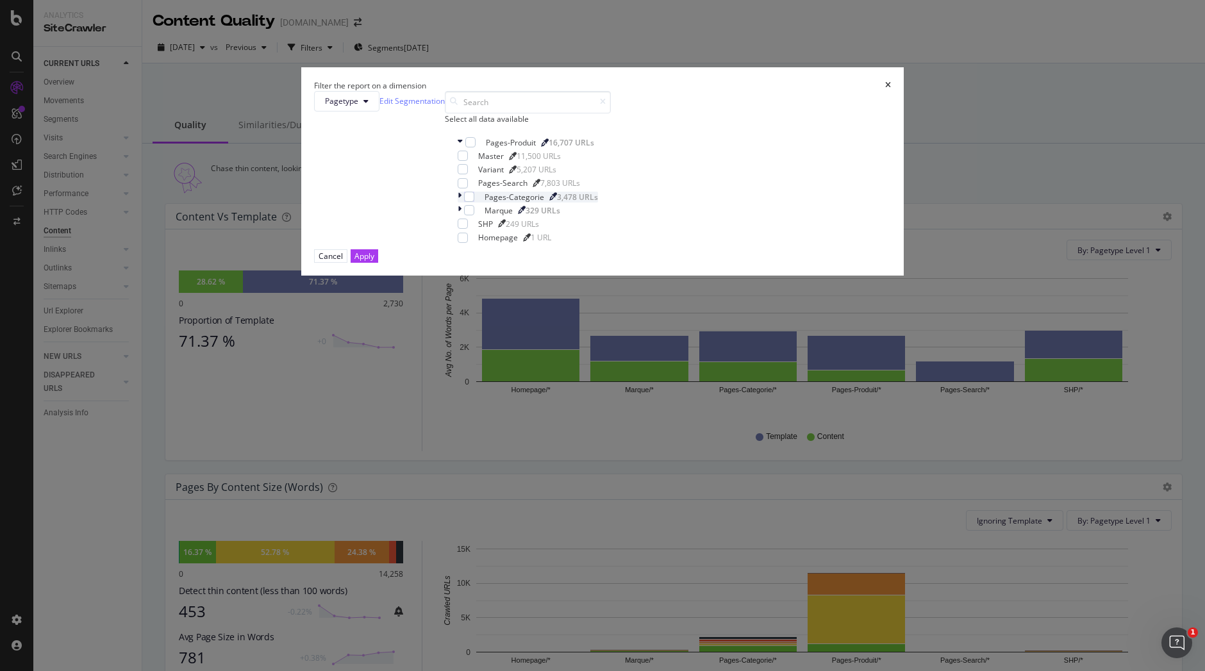
click at [464, 203] on div "modal" at bounding box center [461, 197] width 6 height 11
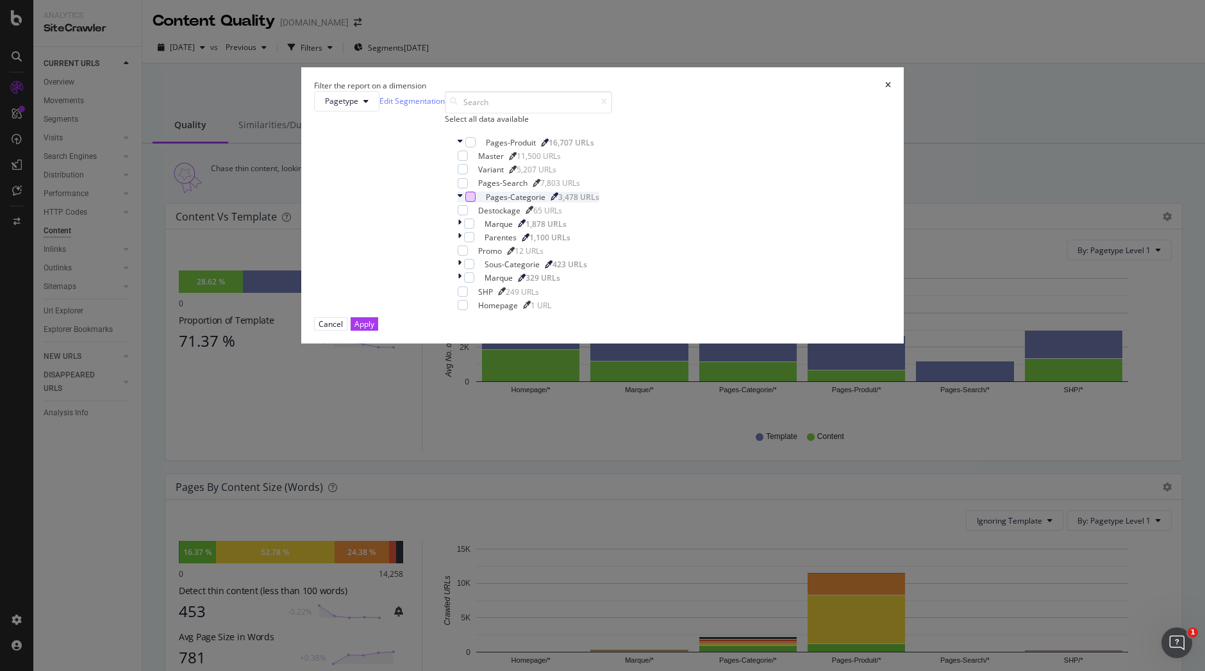
click at [476, 202] on div "modal" at bounding box center [470, 197] width 10 height 10
click at [468, 256] on div "modal" at bounding box center [463, 251] width 10 height 10
click at [374, 329] on div "Apply" at bounding box center [364, 324] width 20 height 11
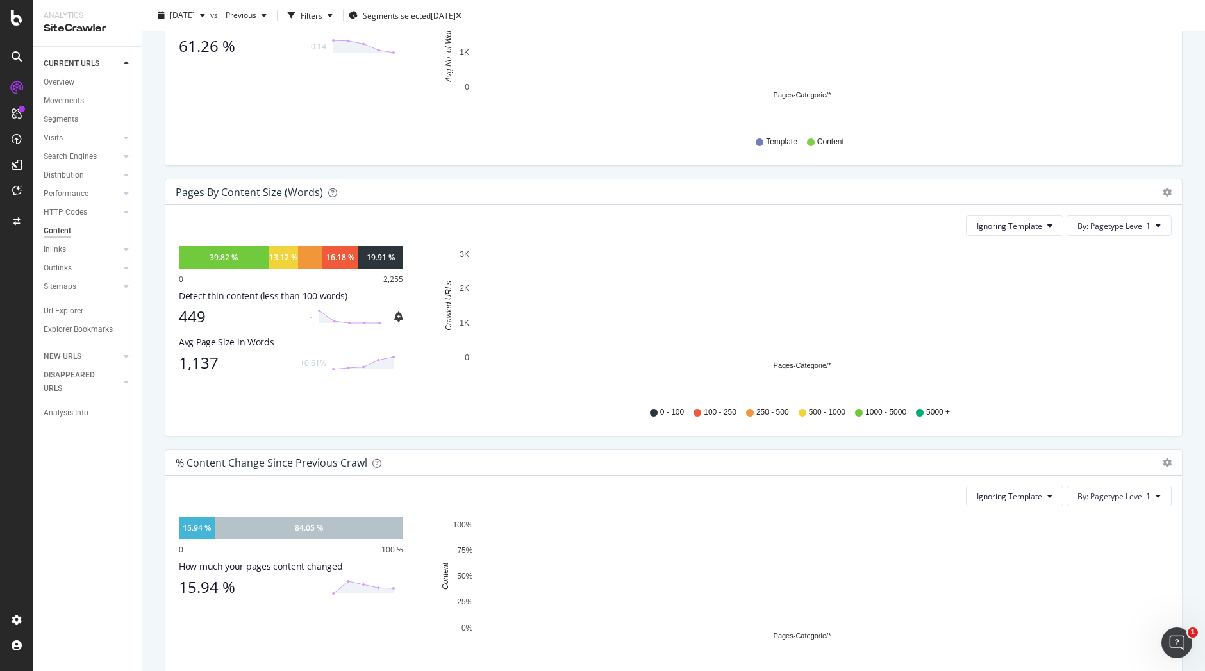
scroll to position [303, 0]
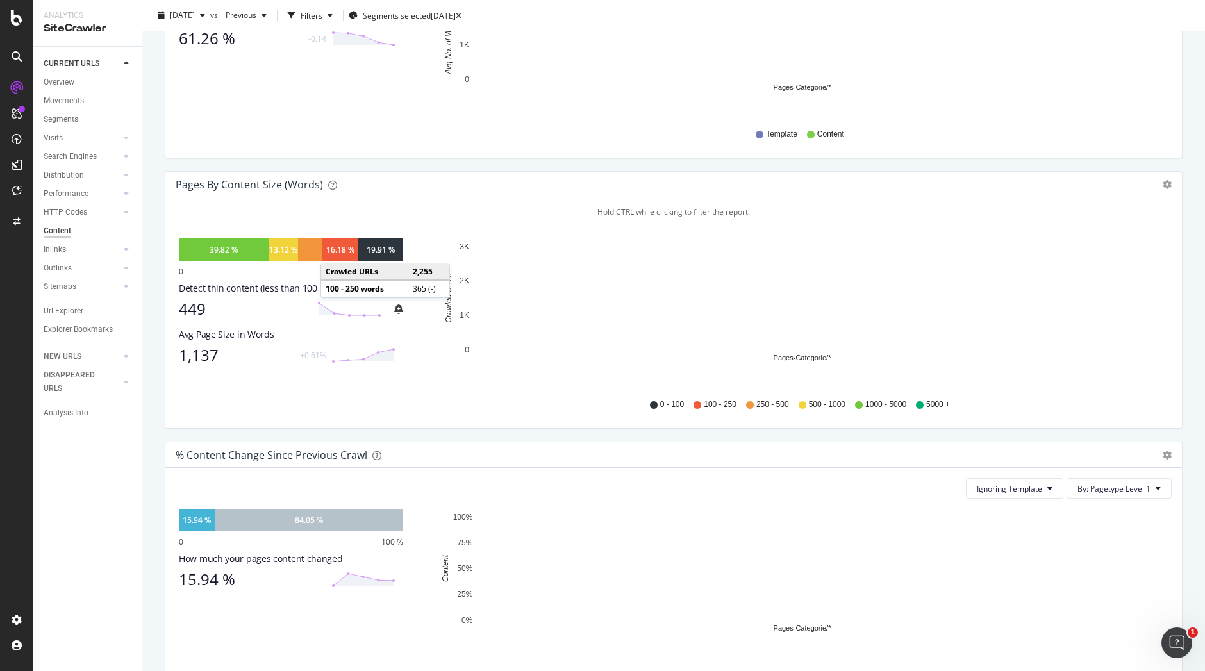
click at [333, 255] on div "16.18 %" at bounding box center [340, 249] width 28 height 11
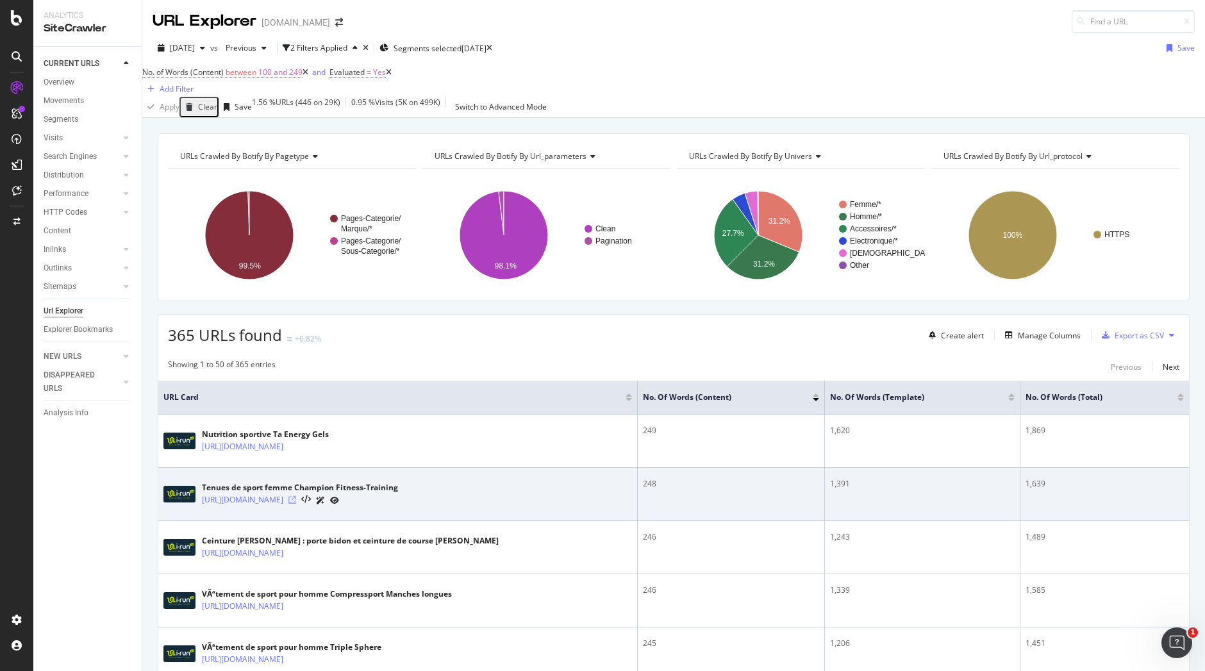
click at [296, 504] on icon at bounding box center [292, 500] width 8 height 8
